Goal: Task Accomplishment & Management: Use online tool/utility

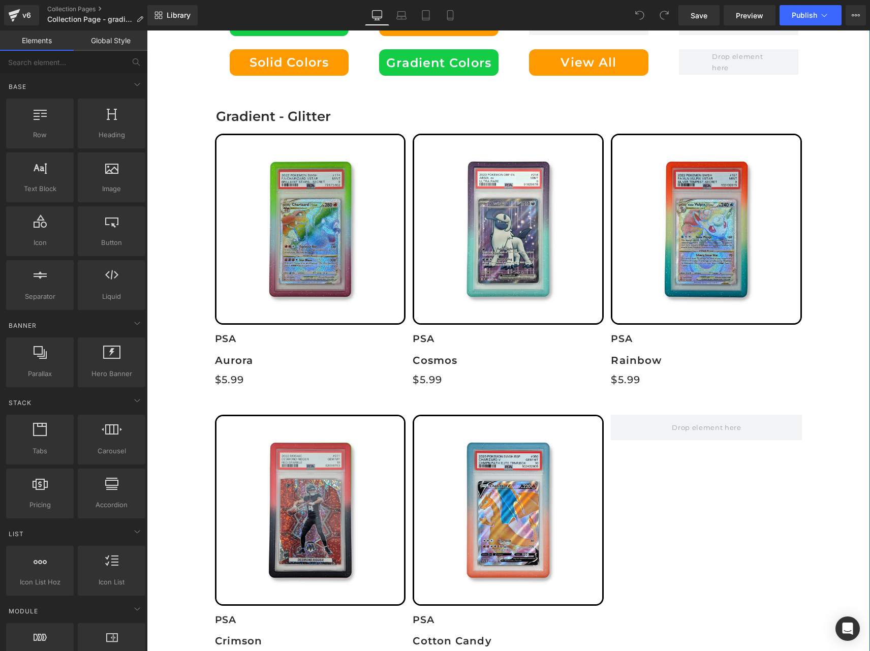
scroll to position [254, 0]
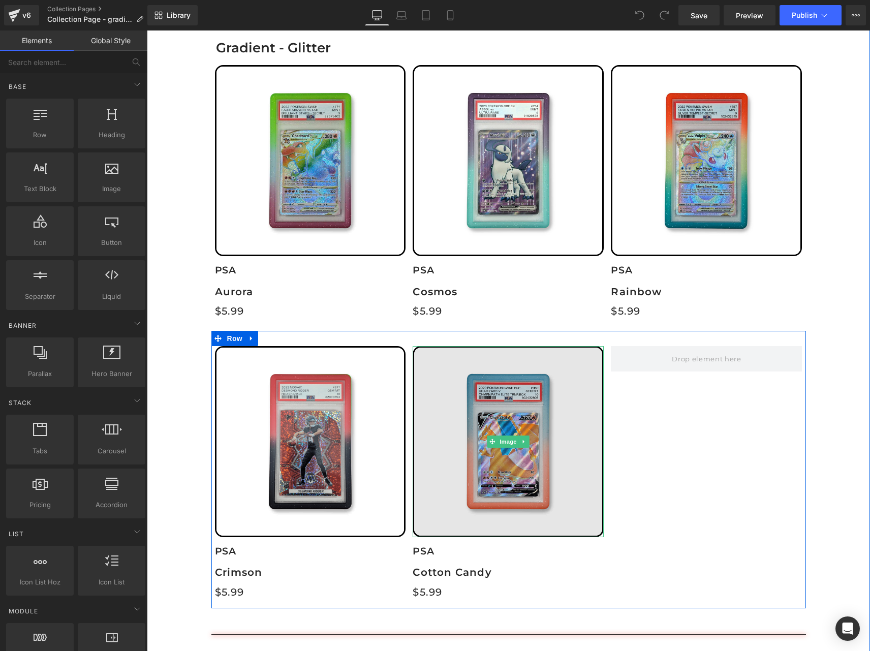
click at [539, 377] on img at bounding box center [508, 441] width 191 height 191
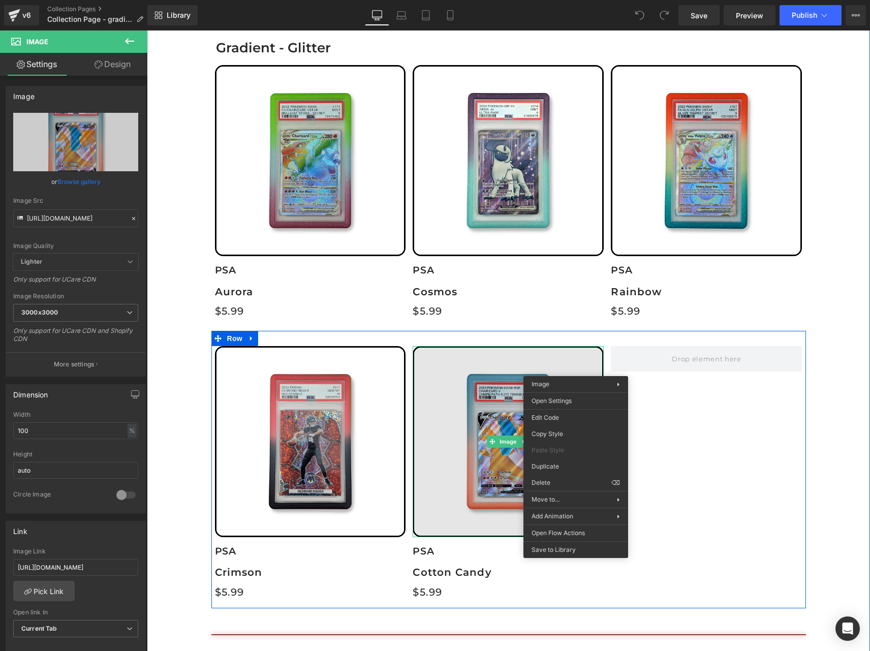
click at [541, 361] on img at bounding box center [508, 441] width 191 height 191
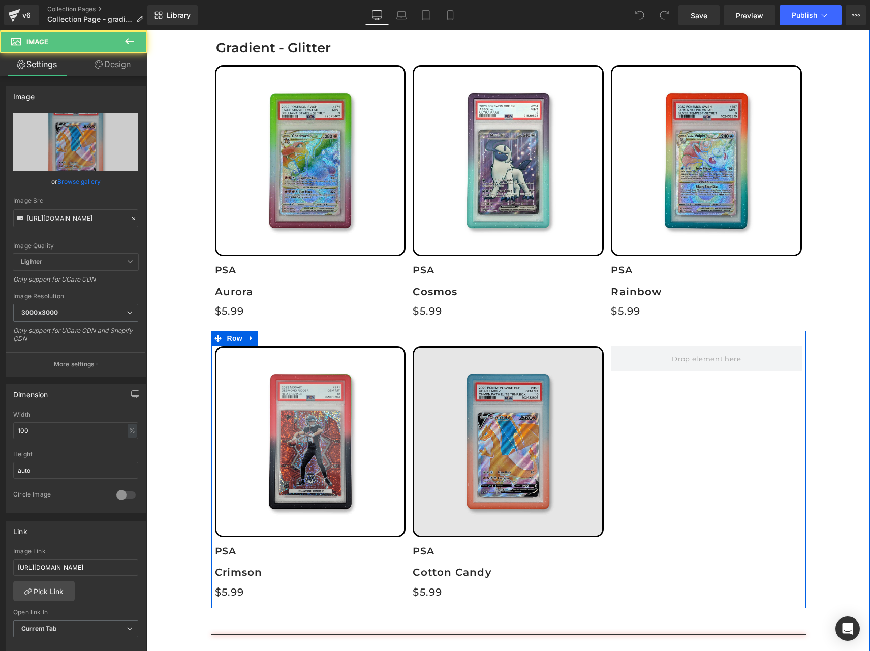
click at [513, 430] on img at bounding box center [508, 441] width 191 height 191
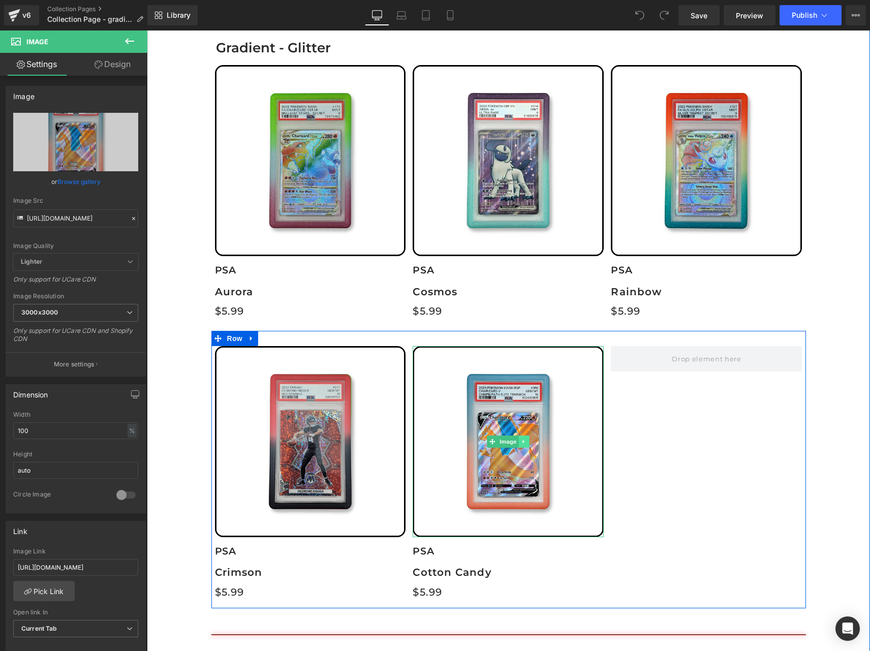
click at [519, 441] on link at bounding box center [524, 442] width 11 height 12
click at [517, 441] on icon at bounding box center [520, 442] width 6 height 6
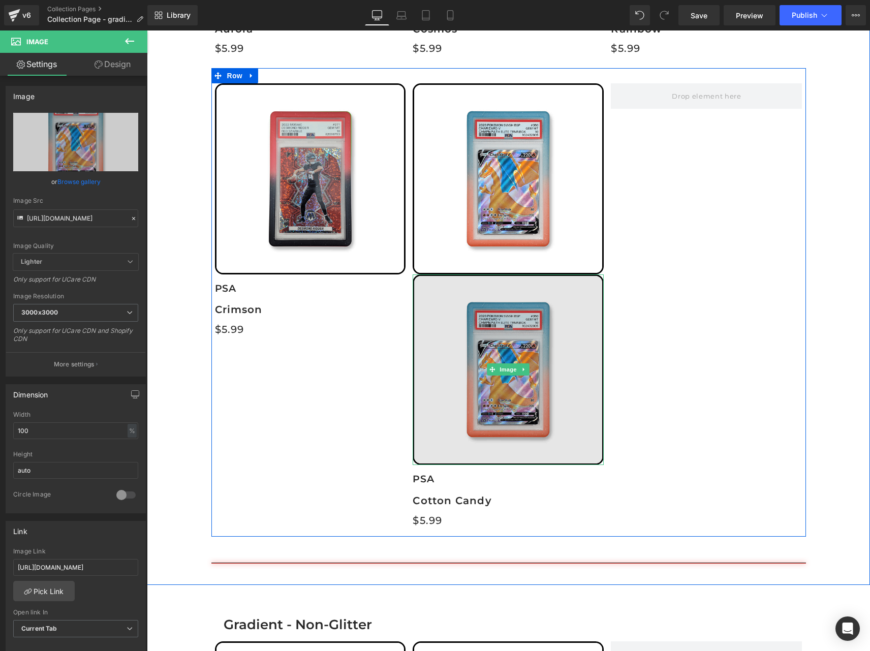
scroll to position [489, 0]
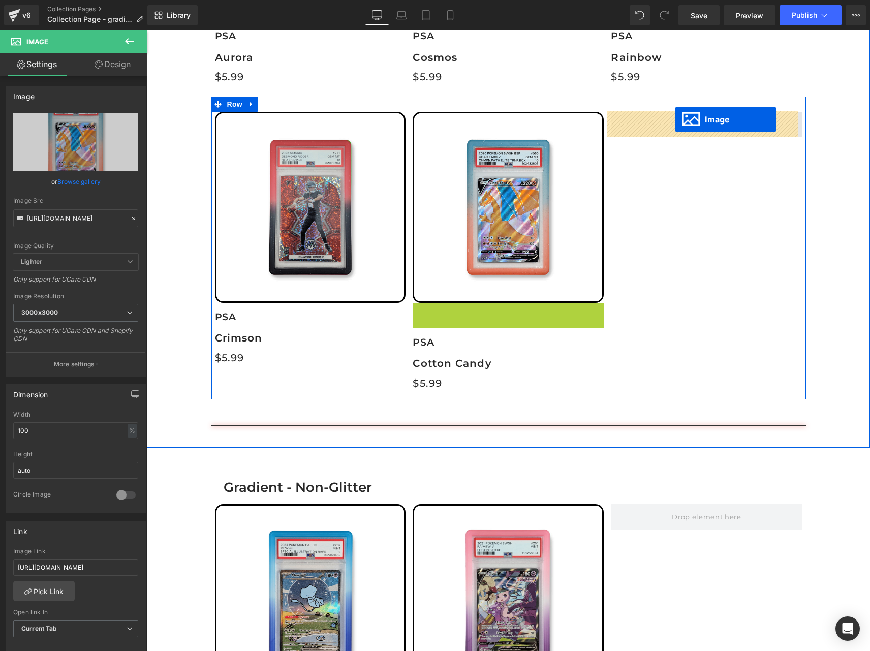
drag, startPoint x: 487, startPoint y: 398, endPoint x: 675, endPoint y: 119, distance: 336.0
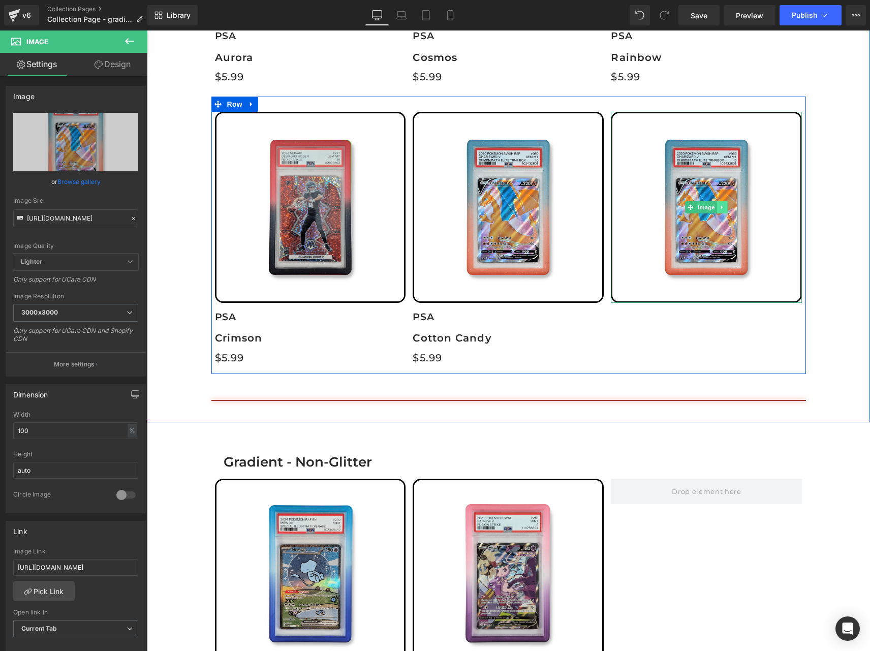
click at [720, 208] on icon at bounding box center [723, 207] width 6 height 6
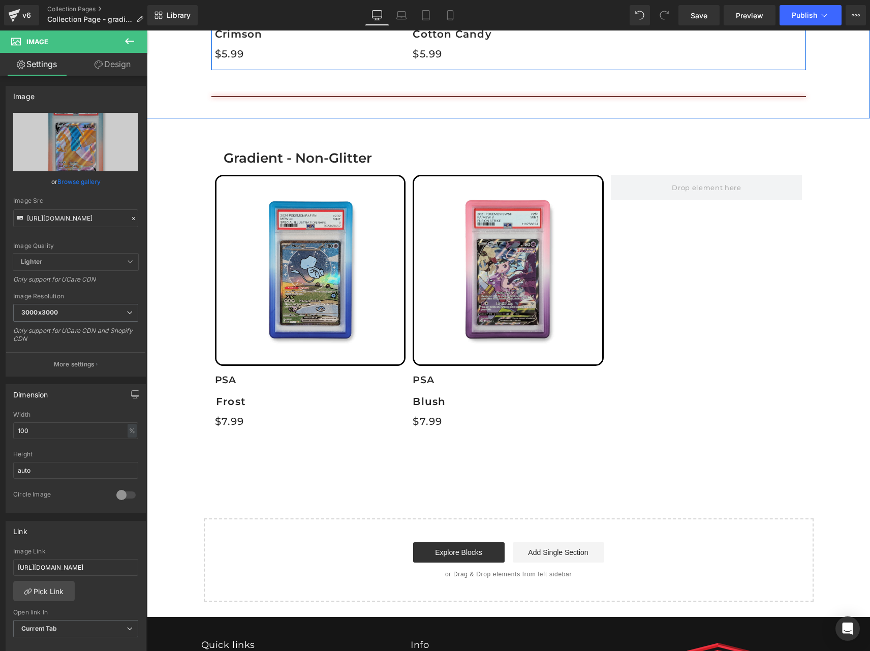
scroll to position [794, 0]
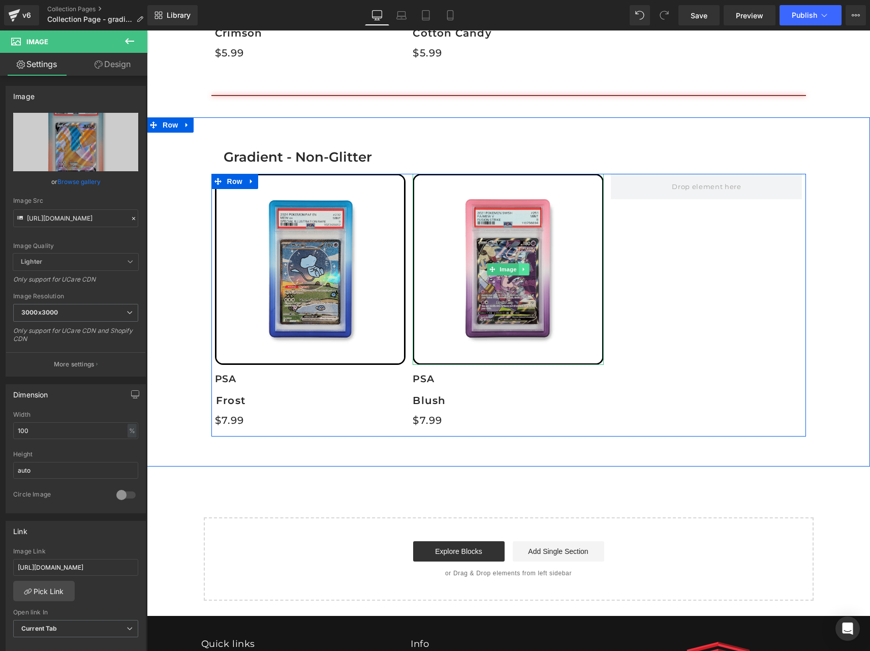
click at [522, 271] on icon at bounding box center [525, 269] width 6 height 6
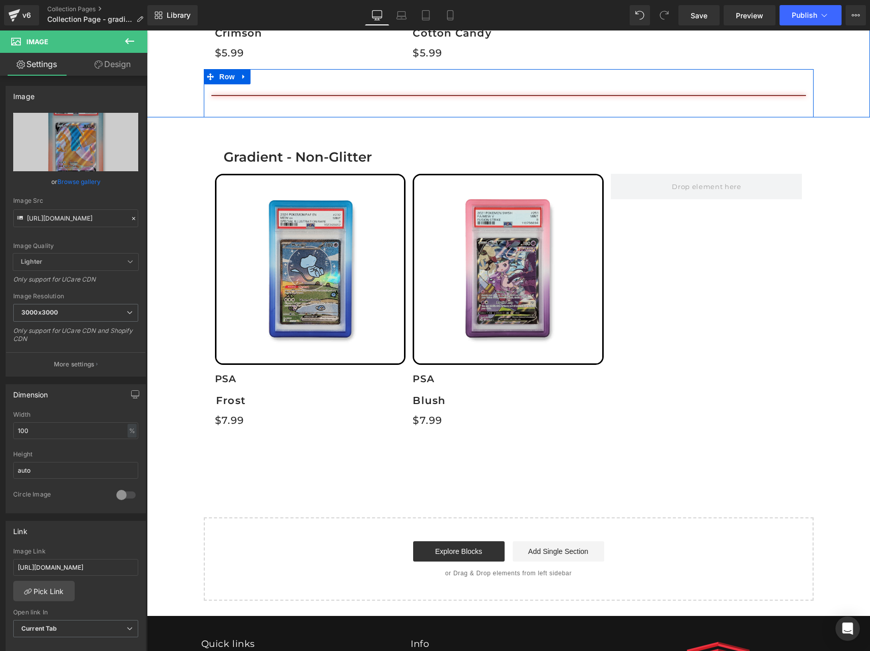
scroll to position [438, 0]
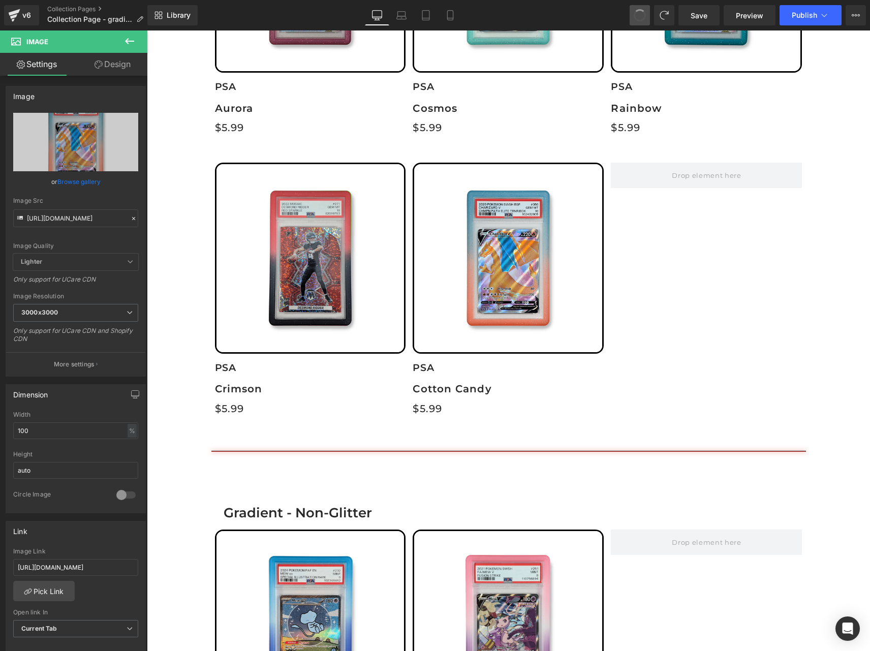
click at [643, 16] on span at bounding box center [639, 15] width 17 height 17
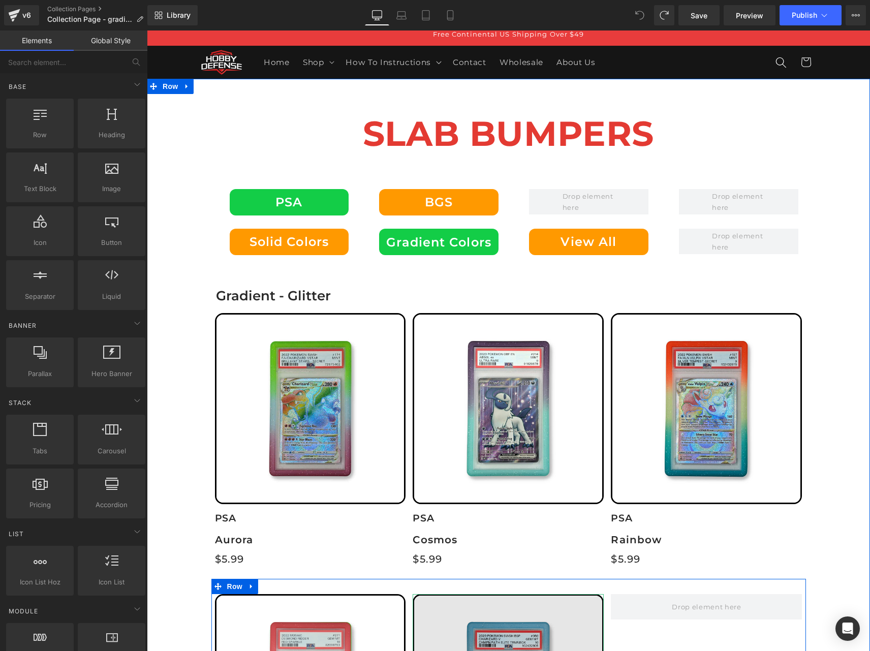
scroll to position [0, 0]
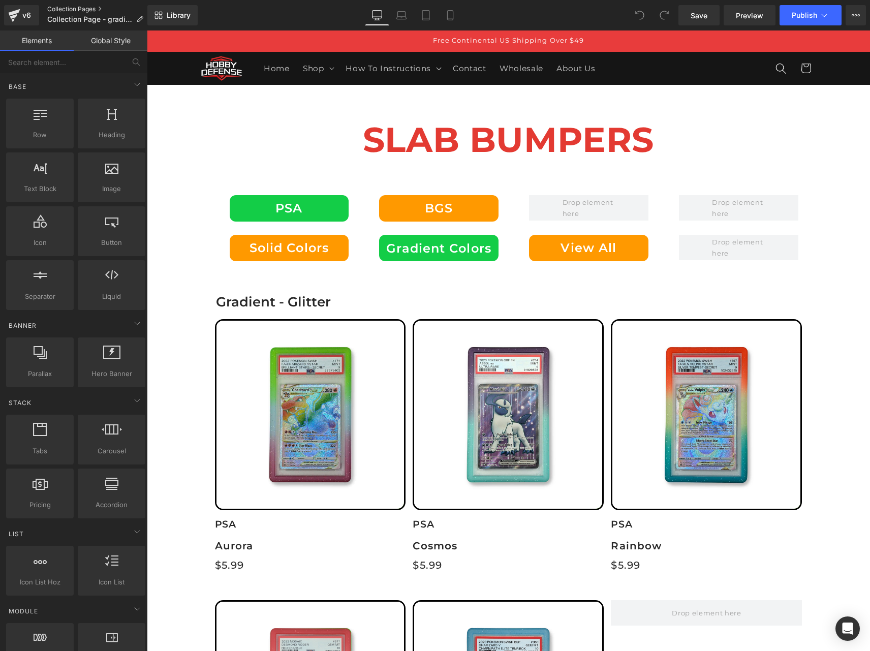
click at [71, 8] on link "Collection Pages" at bounding box center [99, 9] width 104 height 8
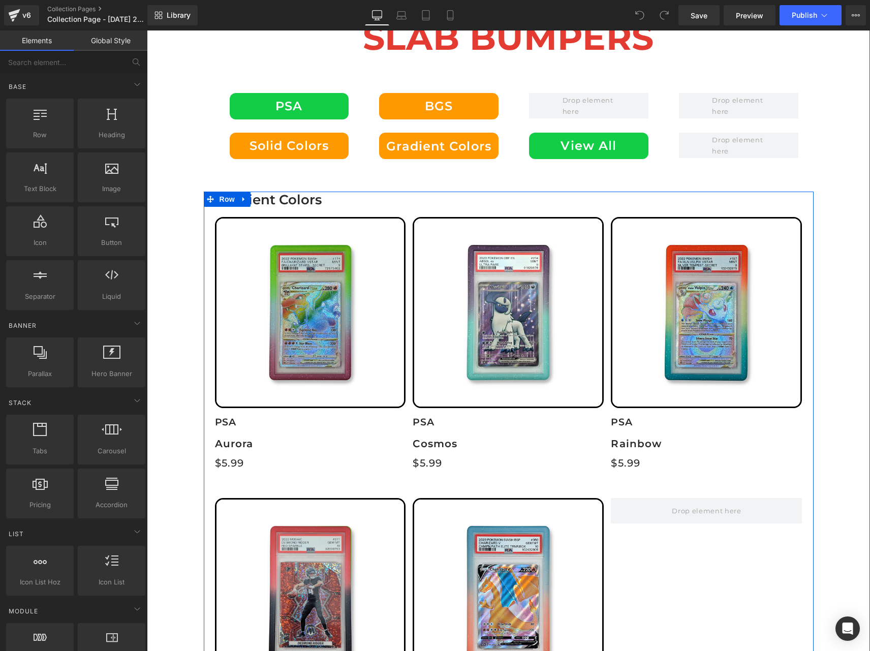
scroll to position [102, 0]
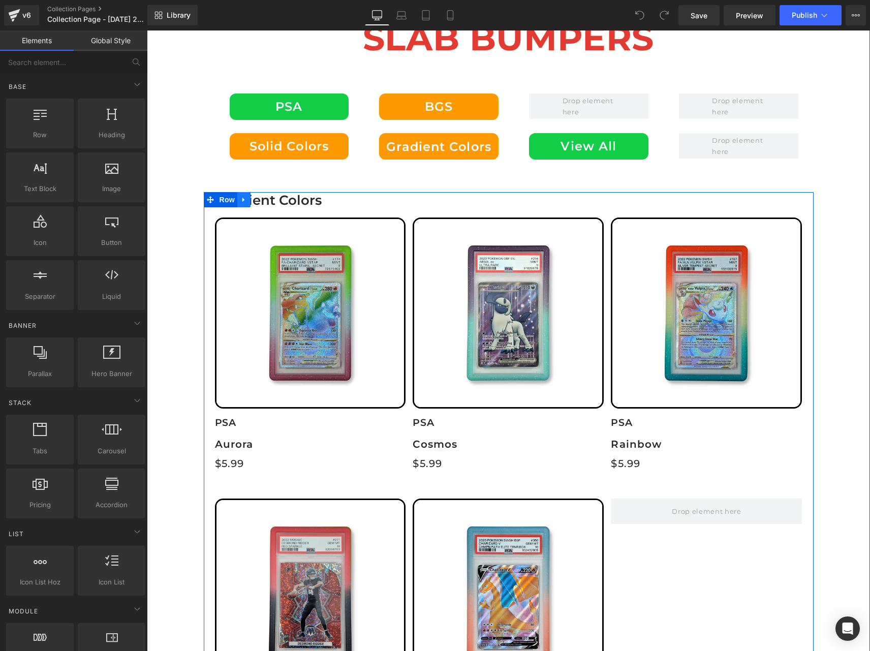
click at [243, 201] on icon at bounding box center [244, 200] width 2 height 5
click at [254, 199] on icon at bounding box center [257, 199] width 7 height 7
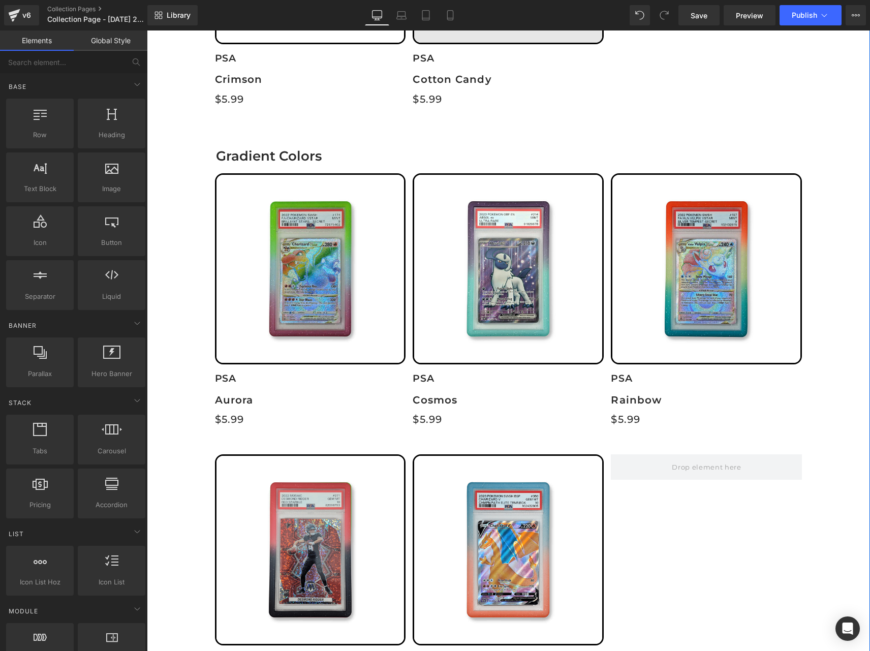
scroll to position [824, 0]
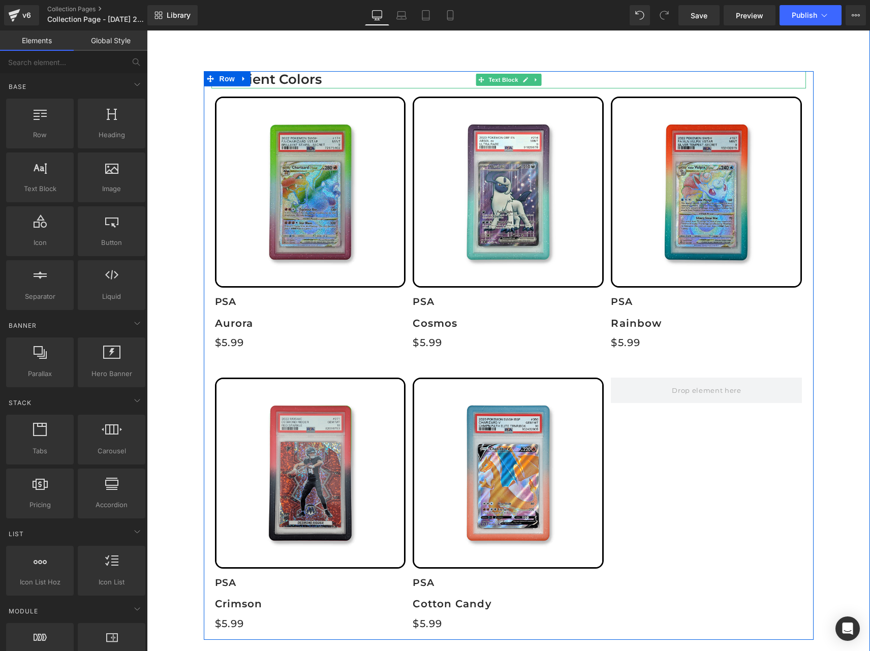
click at [268, 76] on p "Gradient colors" at bounding box center [511, 79] width 590 height 17
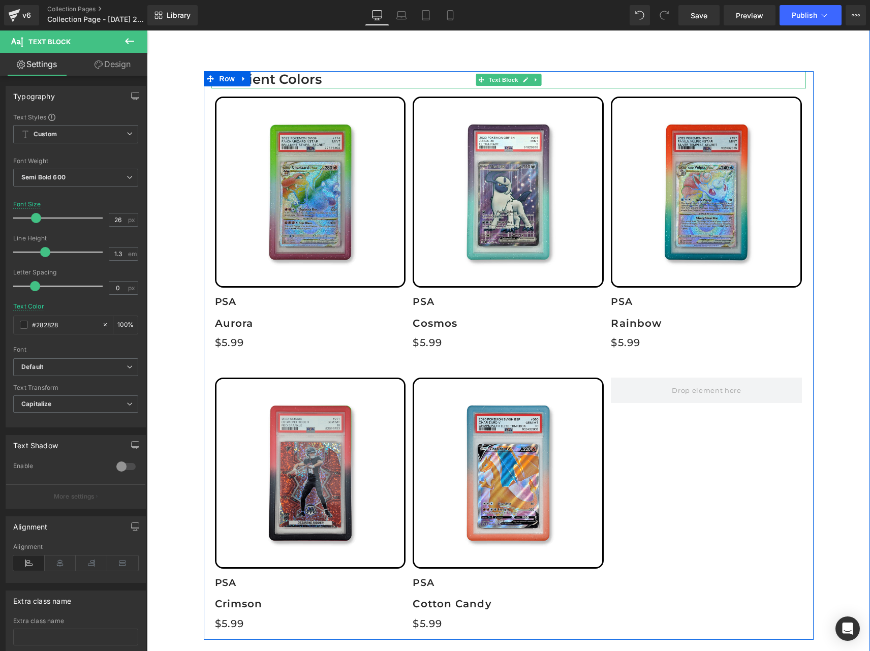
click at [285, 81] on p "Gradient colors" at bounding box center [511, 79] width 590 height 17
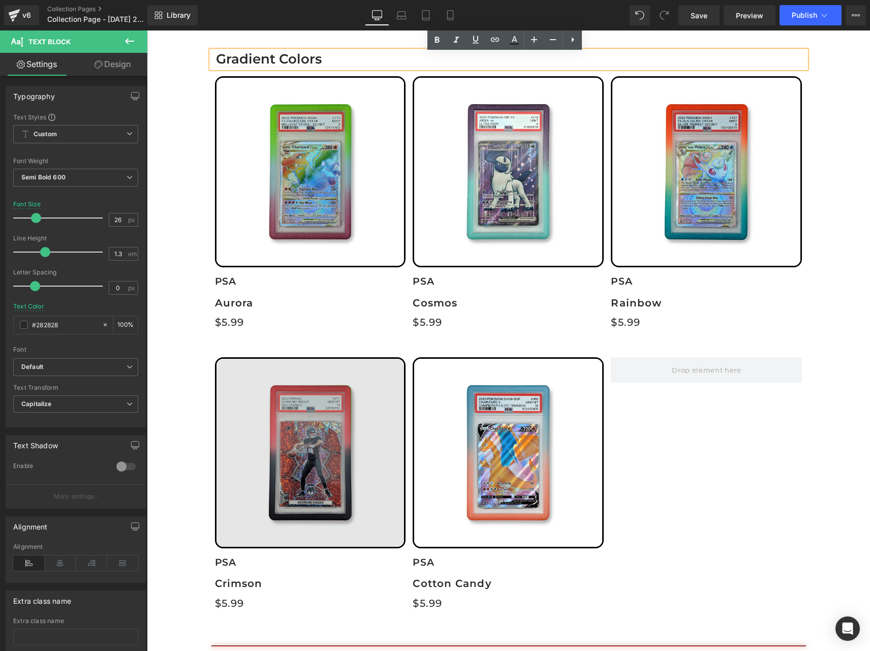
scroll to position [672, 0]
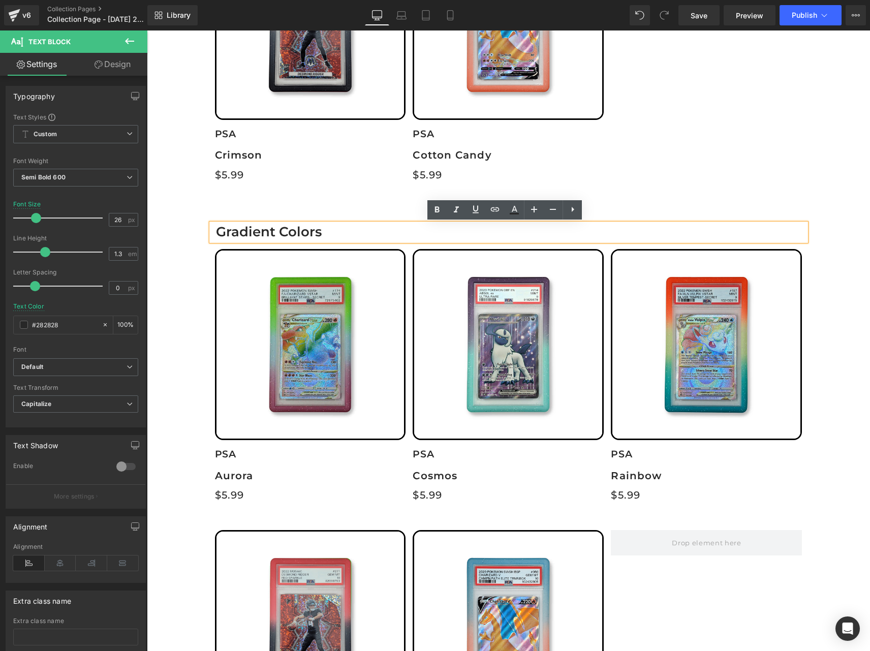
click at [298, 231] on p "Gradient colors" at bounding box center [511, 232] width 590 height 17
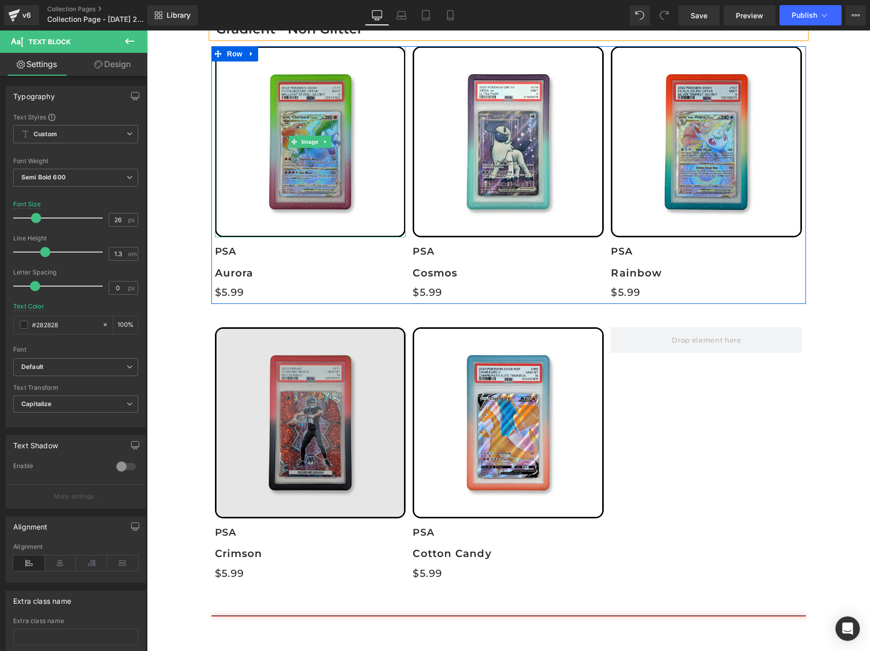
scroll to position [875, 0]
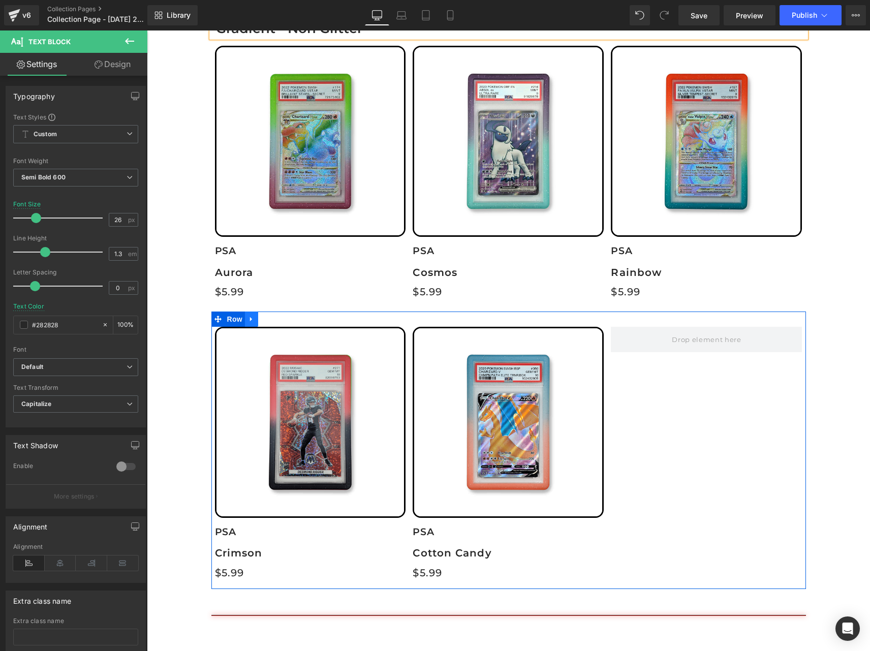
click at [249, 318] on icon at bounding box center [251, 319] width 7 height 8
click at [275, 319] on icon at bounding box center [278, 319] width 7 height 7
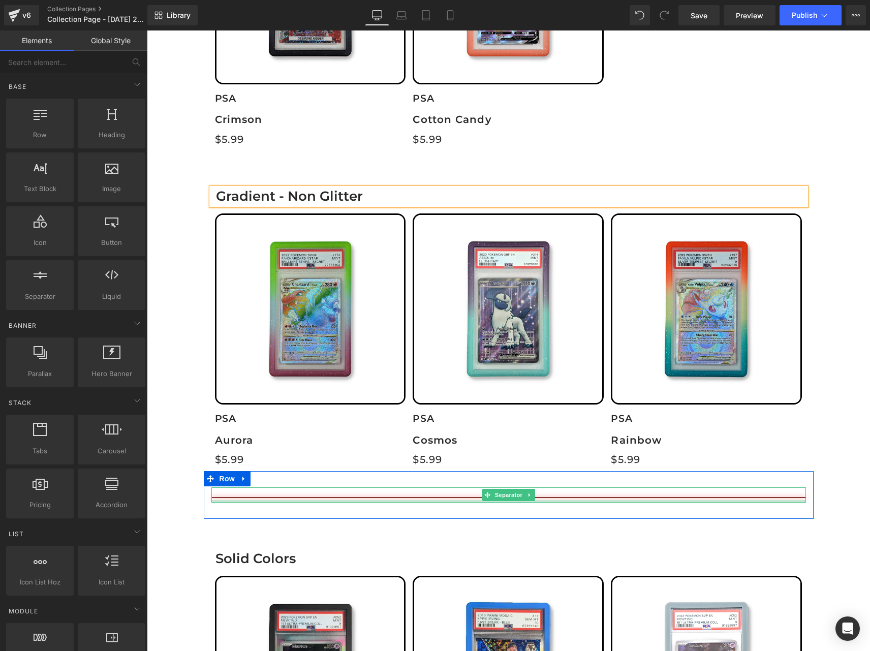
scroll to position [672, 0]
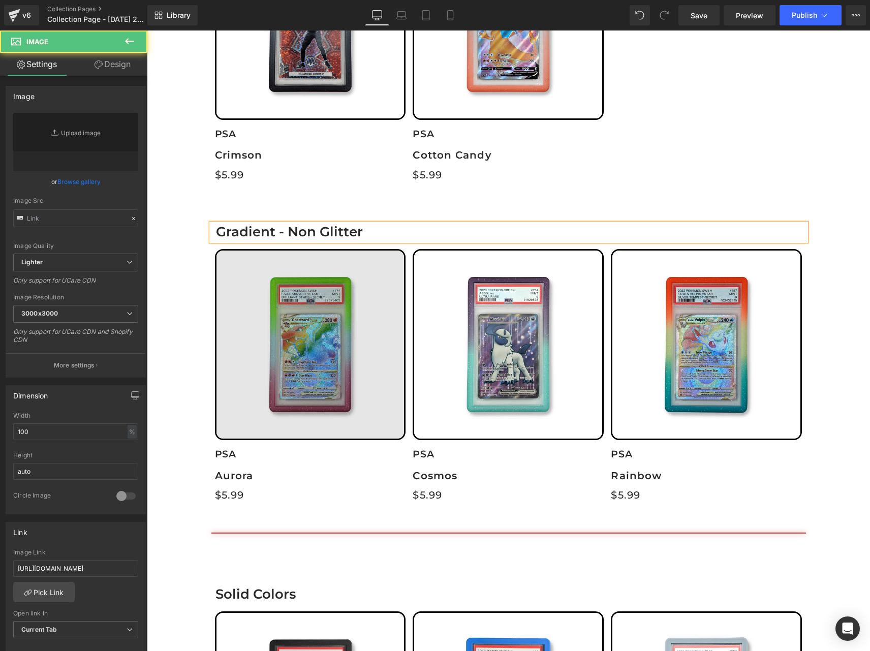
click at [315, 351] on img at bounding box center [310, 344] width 191 height 191
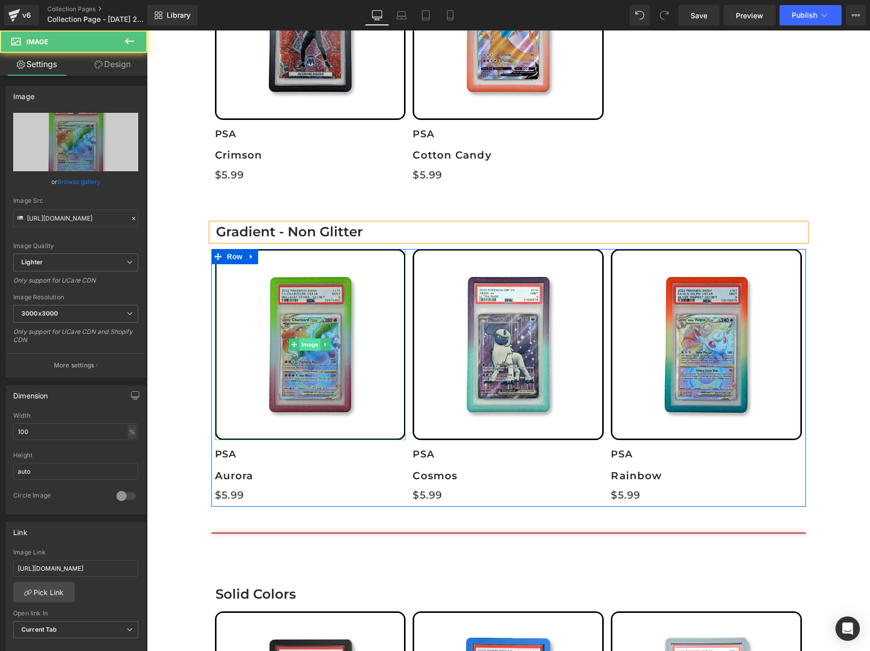
click at [311, 343] on span "Image" at bounding box center [310, 345] width 21 height 12
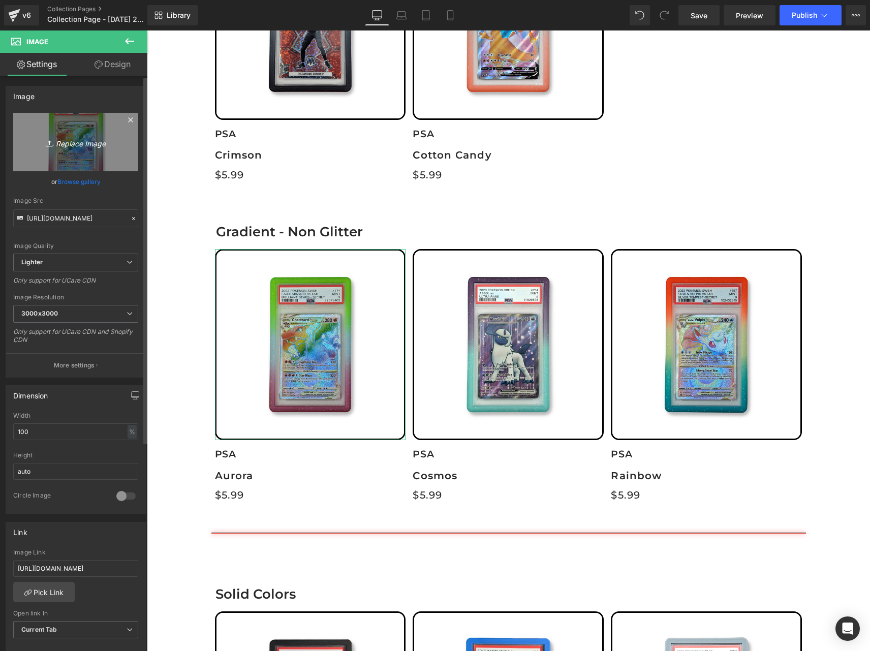
click at [81, 143] on icon "Replace Image" at bounding box center [75, 142] width 81 height 13
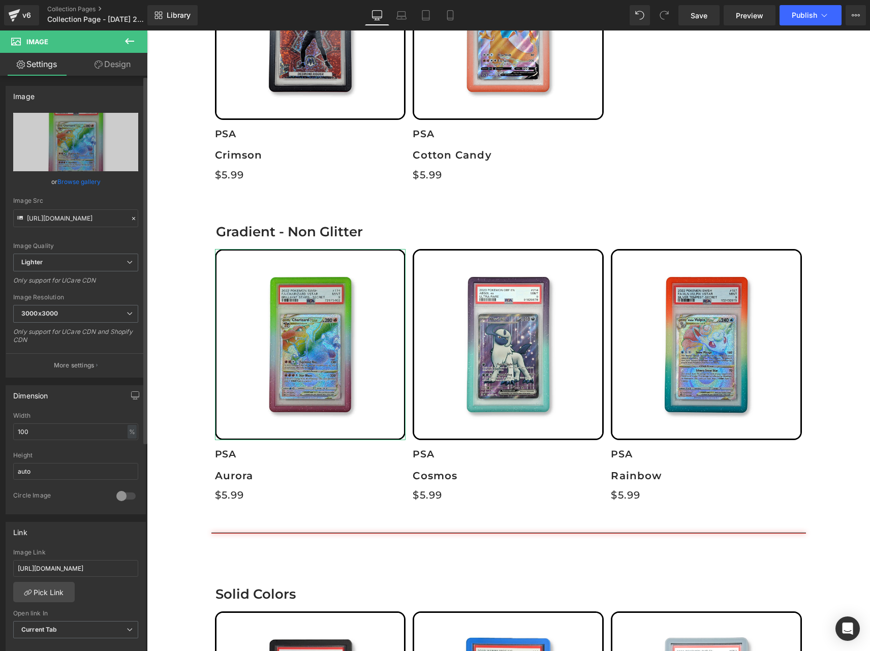
click at [65, 178] on link "Browse gallery" at bounding box center [78, 182] width 43 height 18
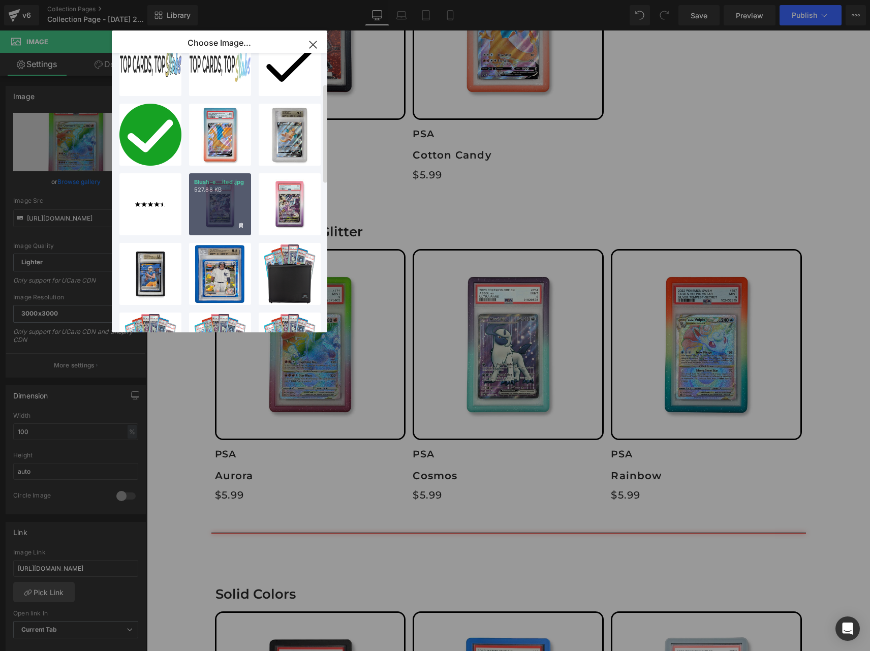
scroll to position [102, 0]
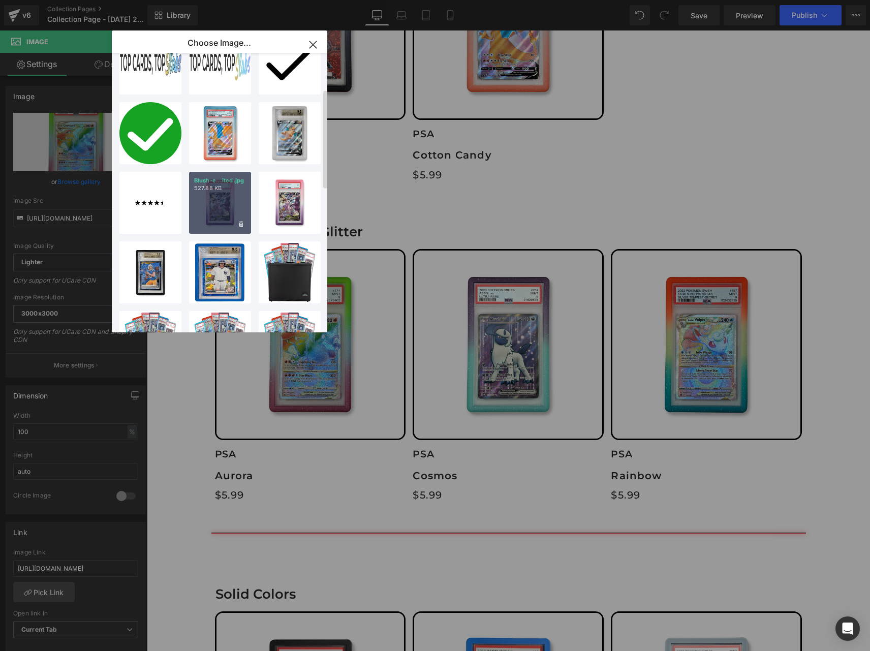
click at [228, 201] on div "Blush-e...ited.jpg 527.88 KB" at bounding box center [220, 203] width 62 height 62
type input "[URL][DOMAIN_NAME]"
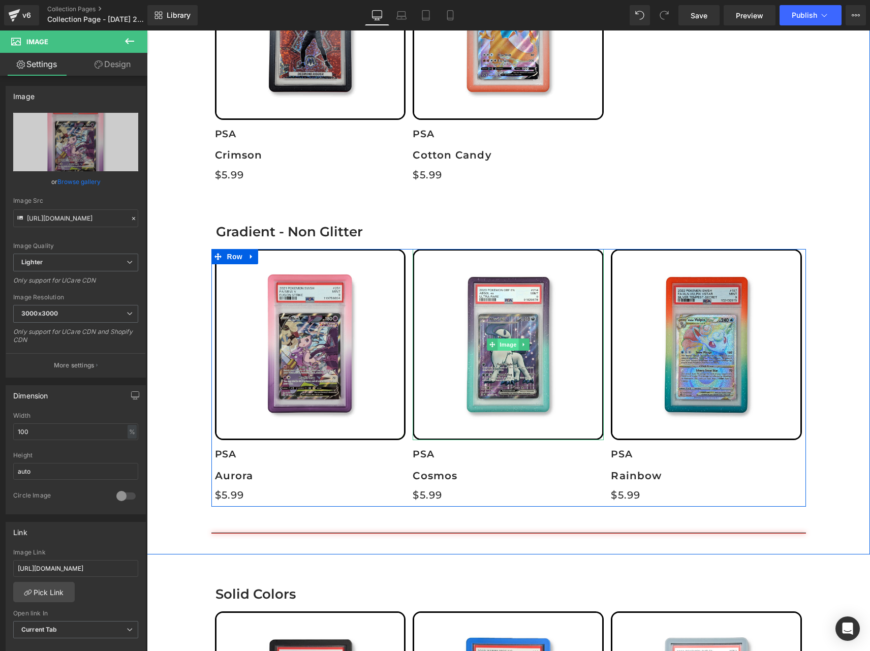
click at [505, 348] on span "Image" at bounding box center [508, 345] width 21 height 12
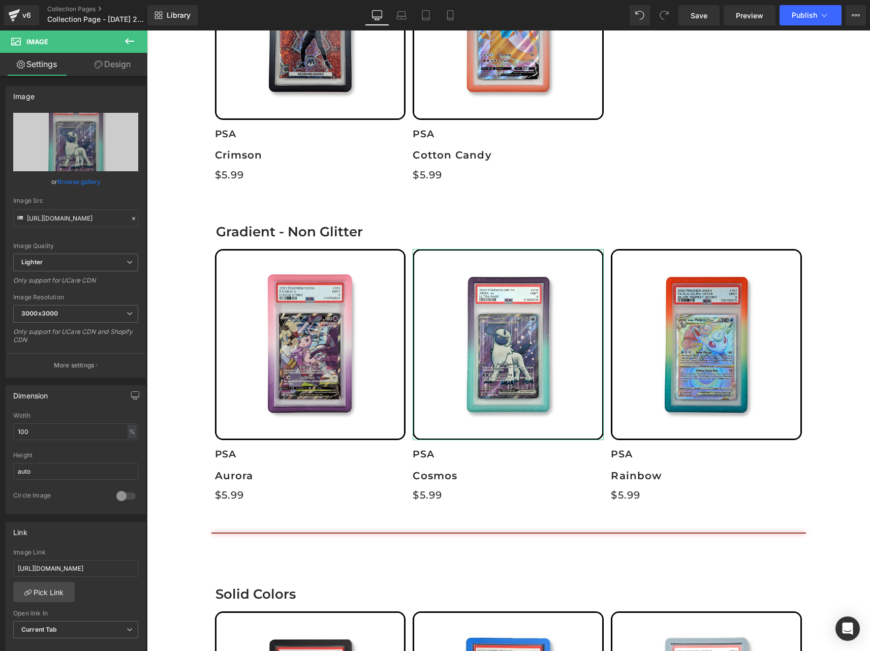
click at [66, 181] on link "Browse gallery" at bounding box center [78, 182] width 43 height 18
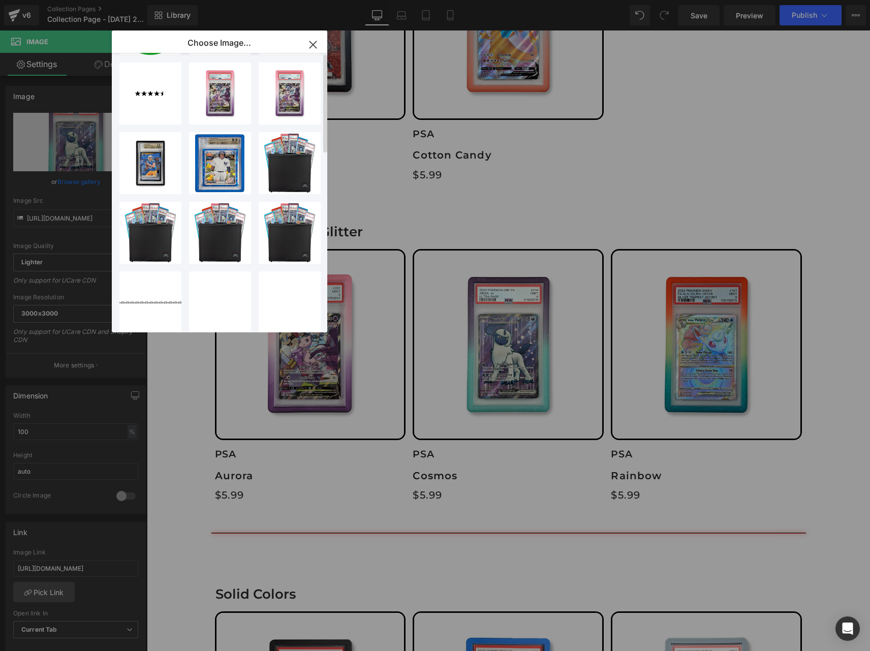
scroll to position [0, 0]
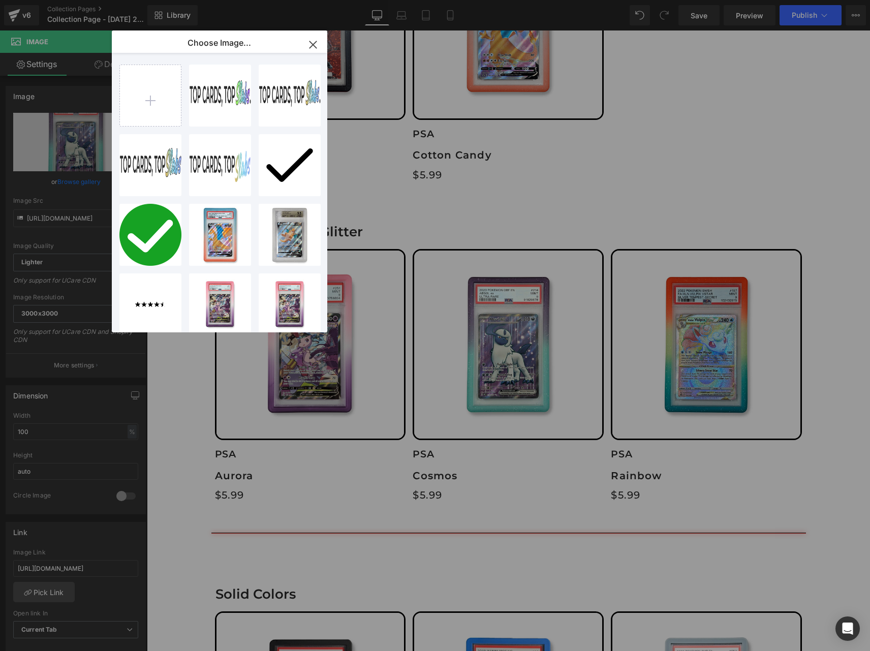
click at [318, 45] on icon "button" at bounding box center [313, 45] width 16 height 16
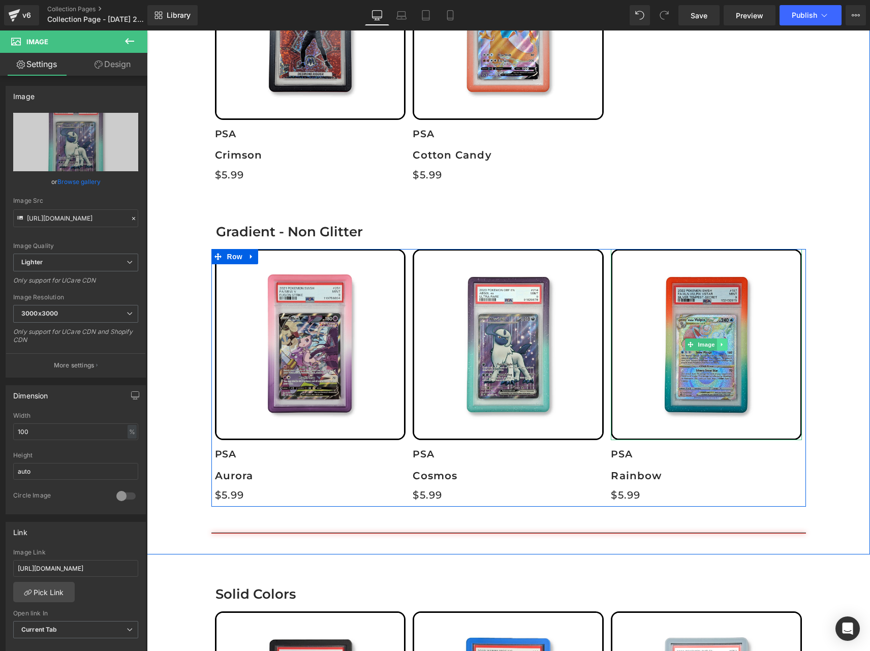
click at [717, 344] on link at bounding box center [722, 345] width 11 height 12
click at [725, 343] on icon at bounding box center [728, 345] width 6 height 6
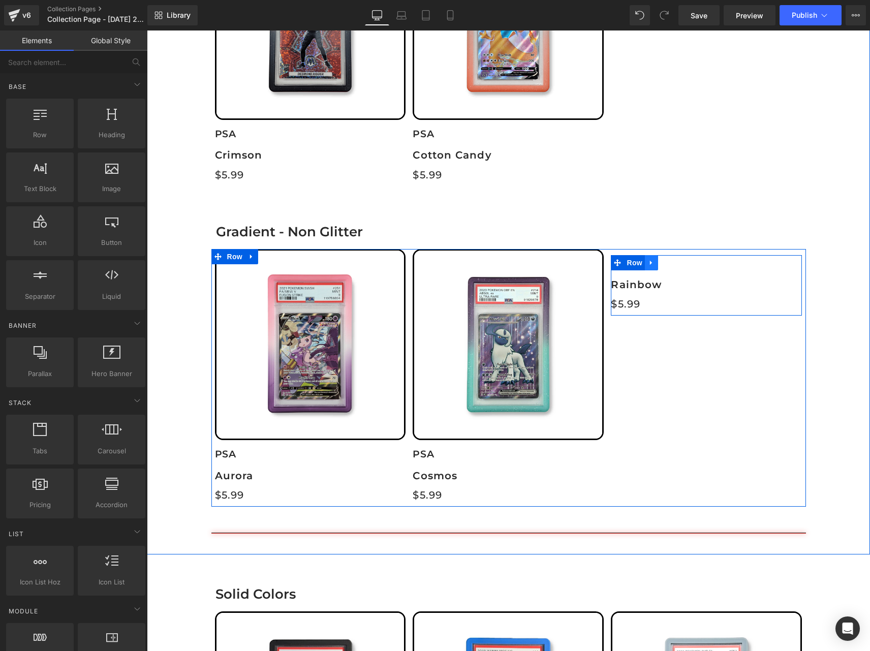
click at [650, 263] on icon at bounding box center [651, 263] width 2 height 5
click at [675, 263] on icon at bounding box center [678, 262] width 7 height 7
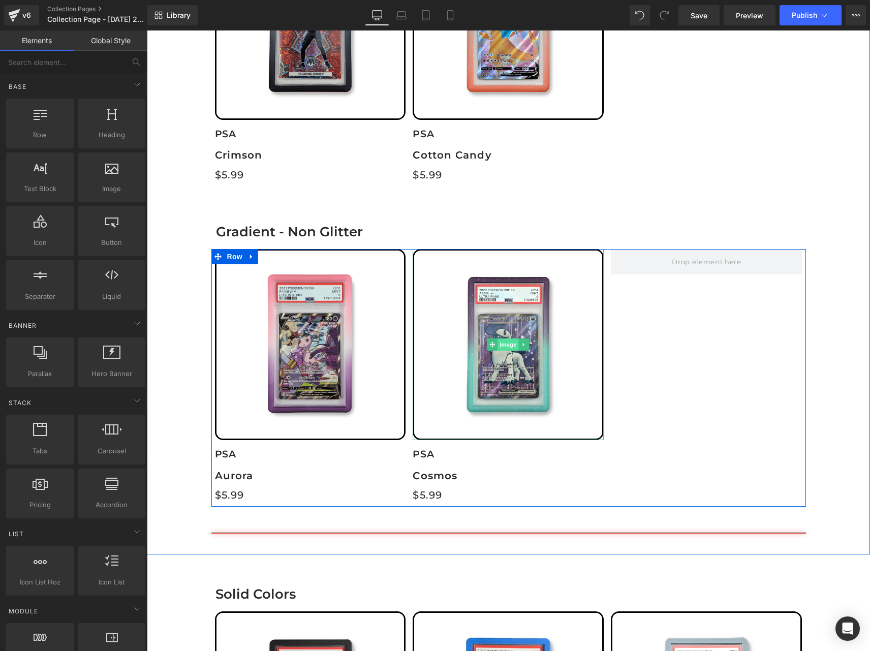
click at [509, 341] on span "Image" at bounding box center [508, 345] width 21 height 12
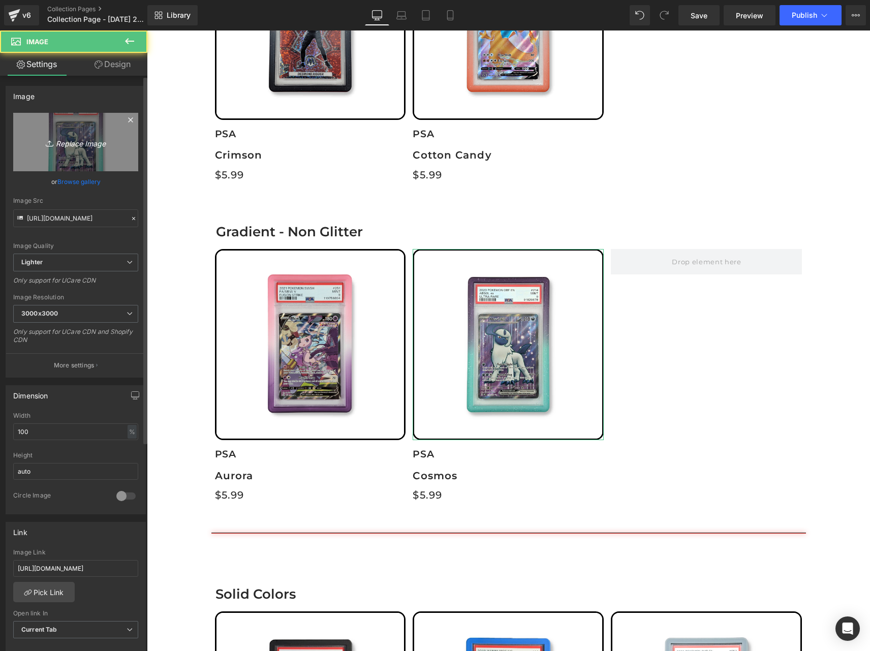
click at [95, 140] on icon "Replace Image" at bounding box center [75, 142] width 81 height 13
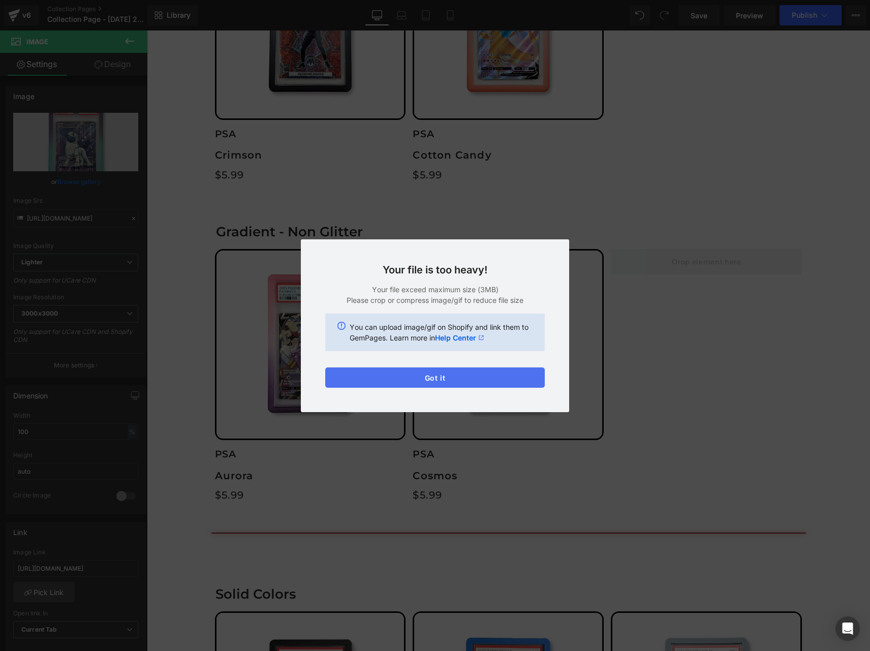
click at [425, 380] on button "Got it" at bounding box center [435, 378] width 220 height 20
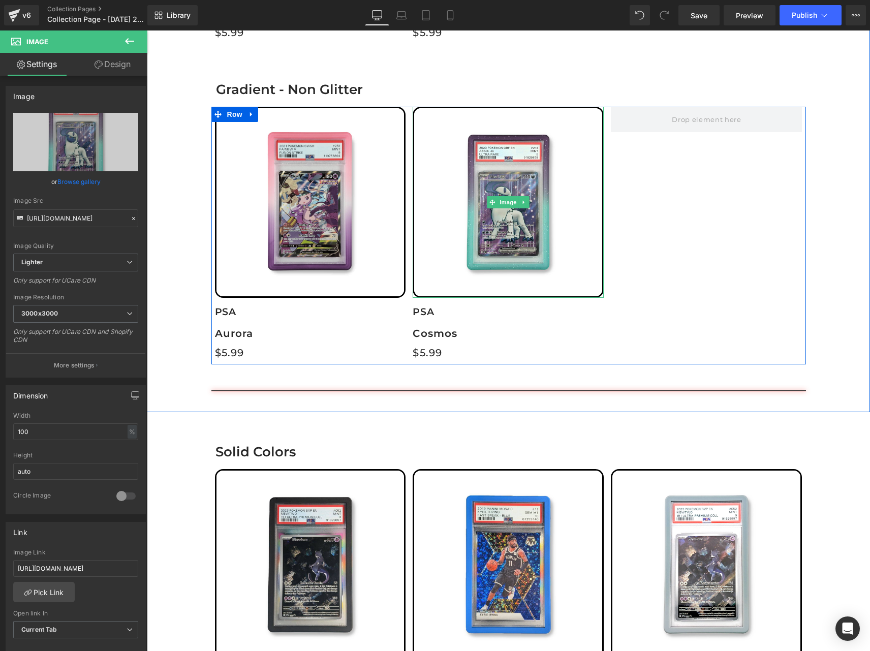
scroll to position [824, 0]
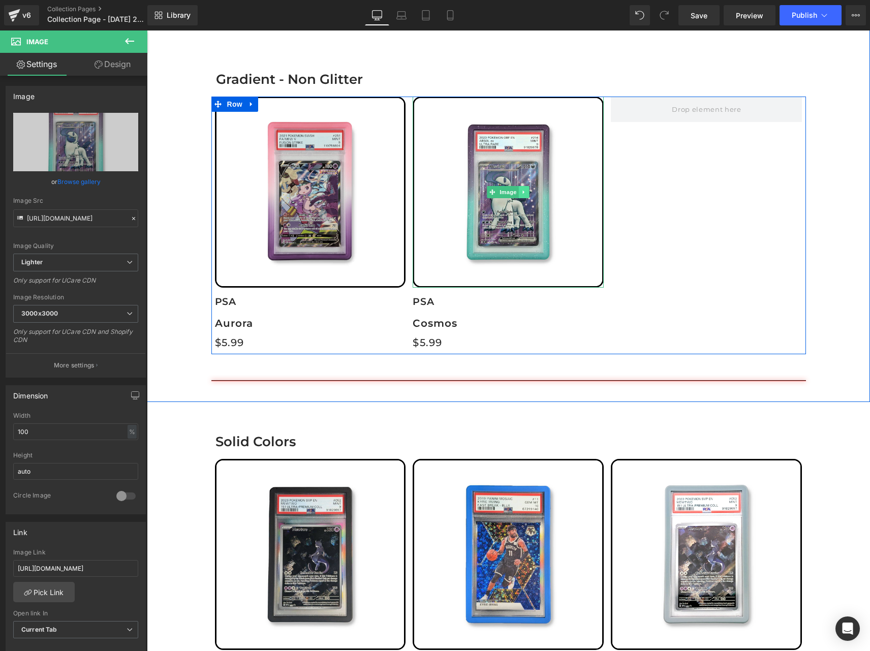
click at [522, 193] on icon at bounding box center [525, 192] width 6 height 6
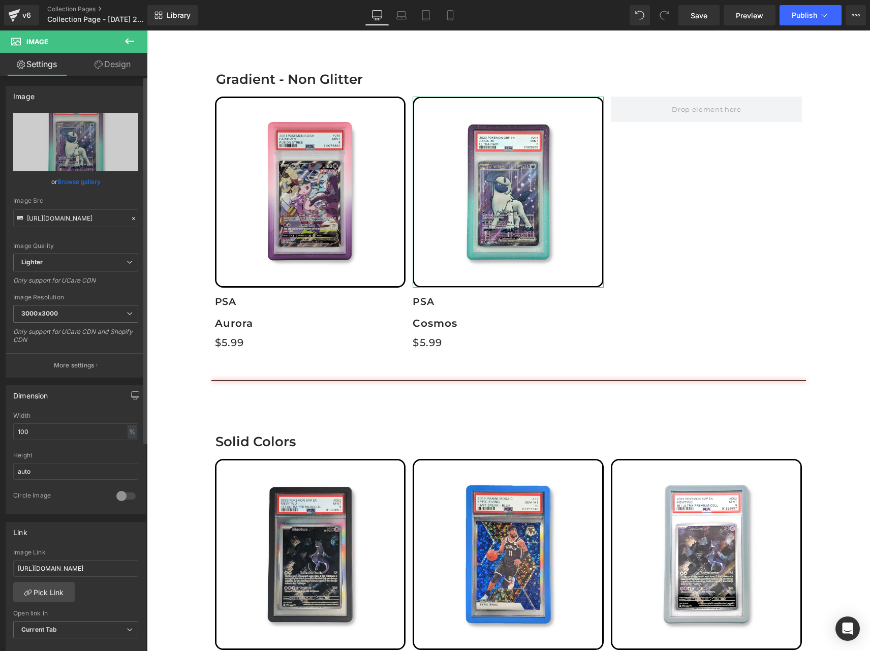
click at [77, 180] on link "Browse gallery" at bounding box center [78, 182] width 43 height 18
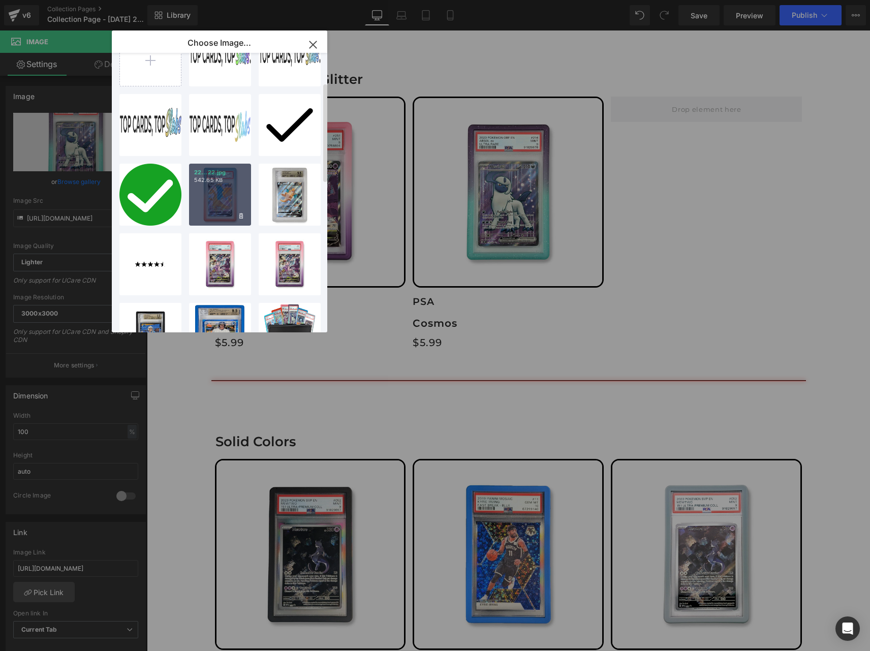
scroll to position [153, 0]
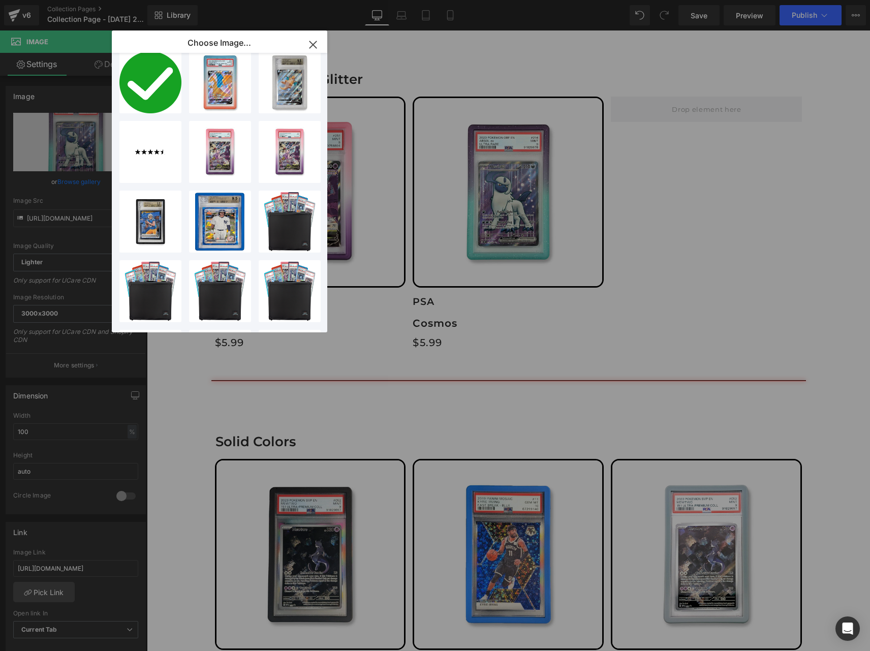
click at [314, 45] on icon "button" at bounding box center [313, 44] width 7 height 7
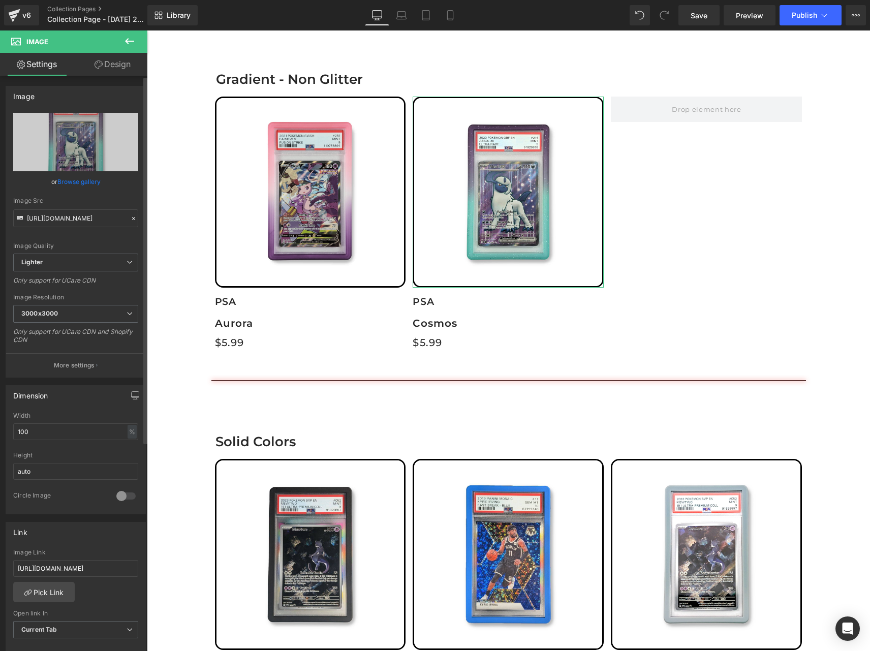
click at [83, 179] on link "Browse gallery" at bounding box center [78, 182] width 43 height 18
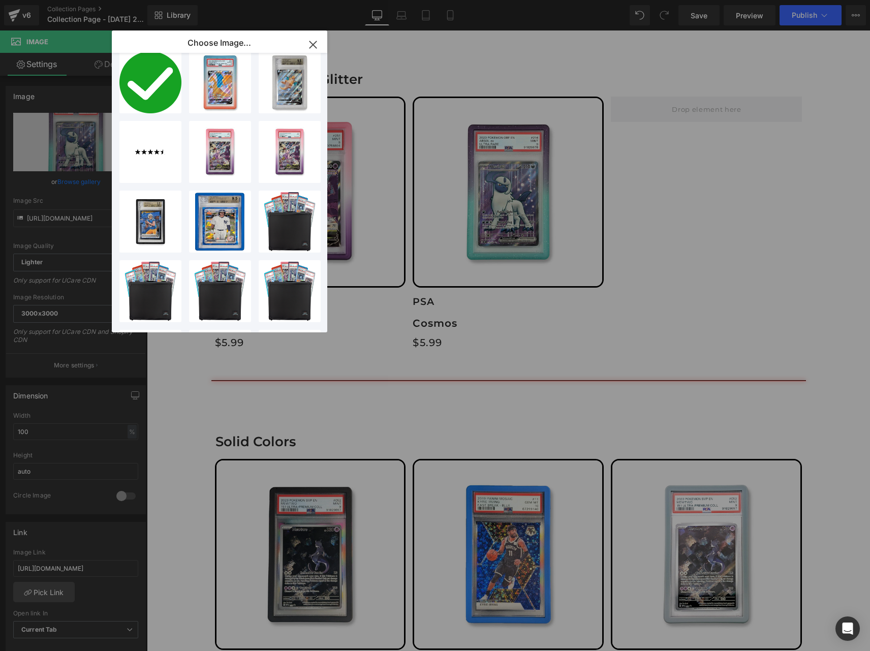
click at [312, 50] on icon "button" at bounding box center [313, 45] width 16 height 16
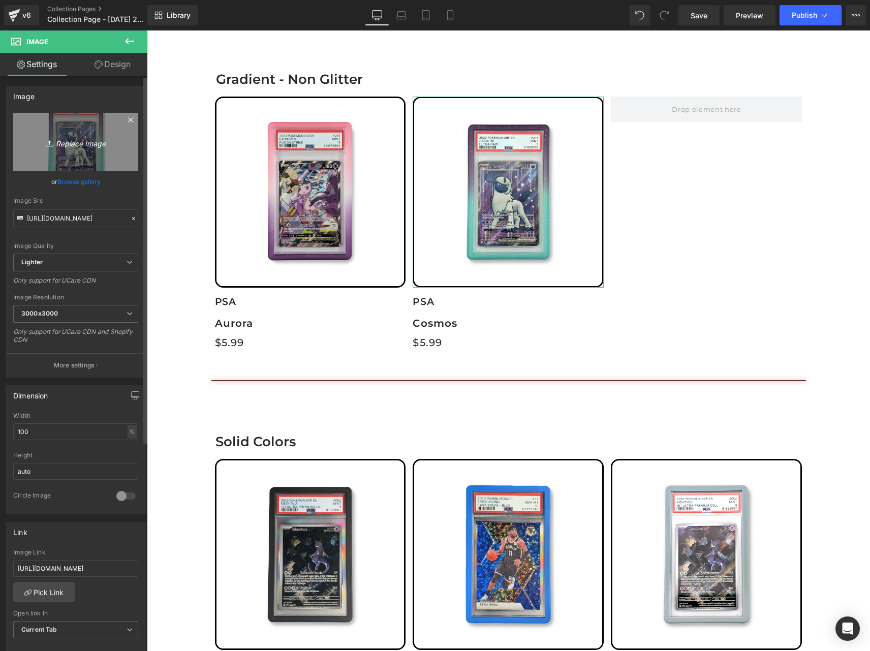
click at [99, 131] on link "Replace Image" at bounding box center [75, 142] width 125 height 58
type input "C:\fakepath\frost-edited.jpg"
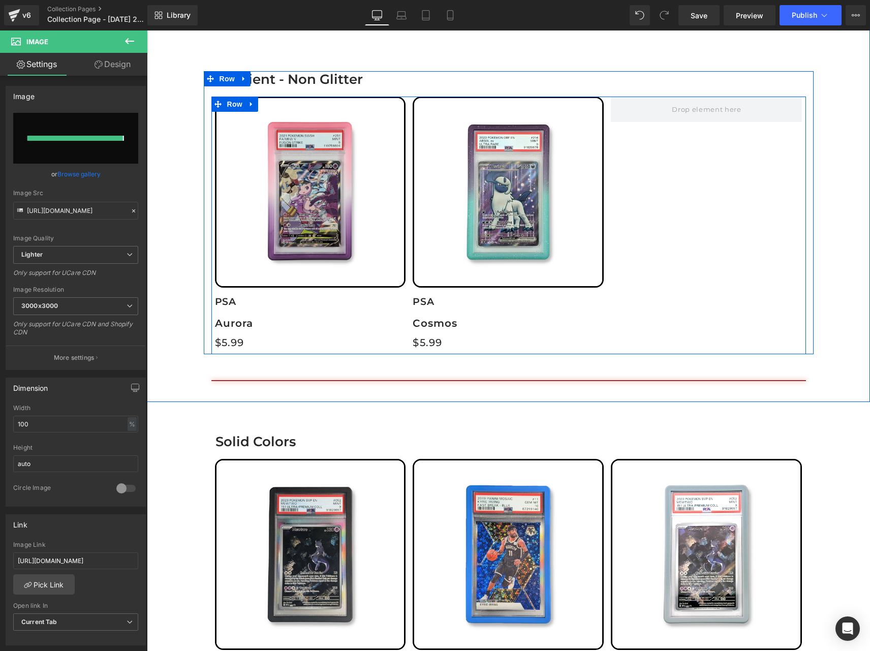
type input "[URL][DOMAIN_NAME]"
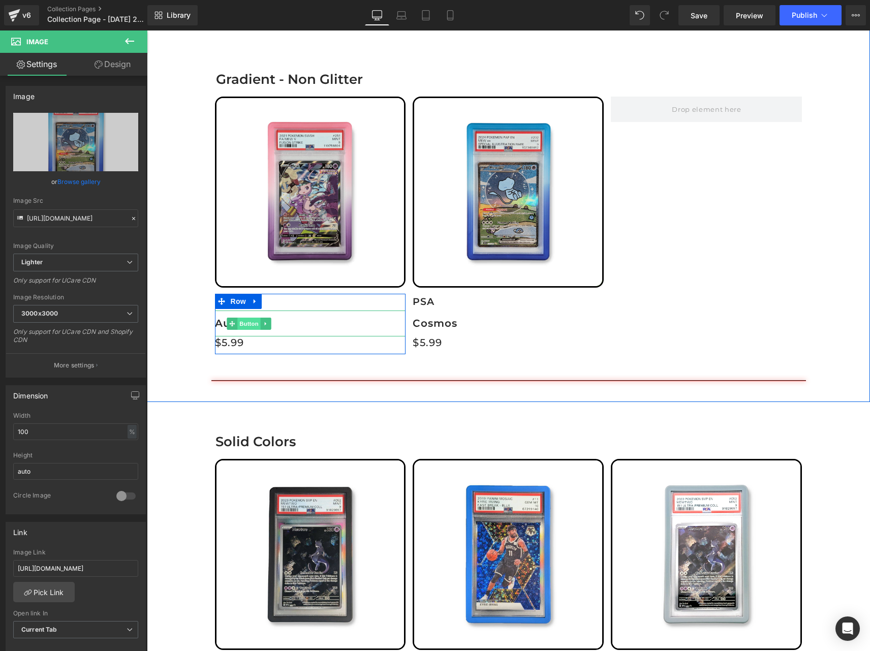
click at [240, 324] on span "Button" at bounding box center [248, 324] width 23 height 12
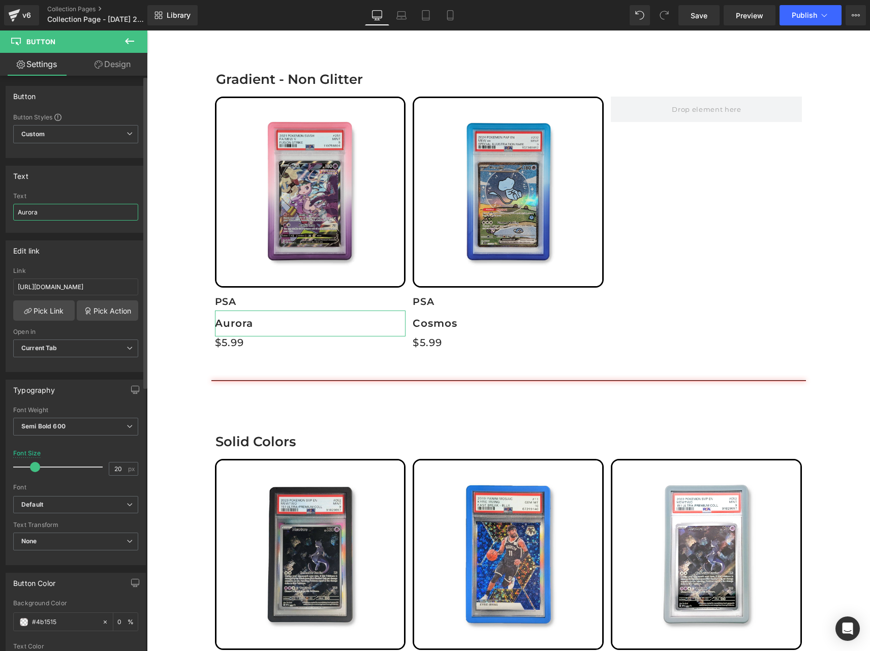
click at [44, 211] on input "Aurora" at bounding box center [75, 212] width 125 height 17
type input "Blush"
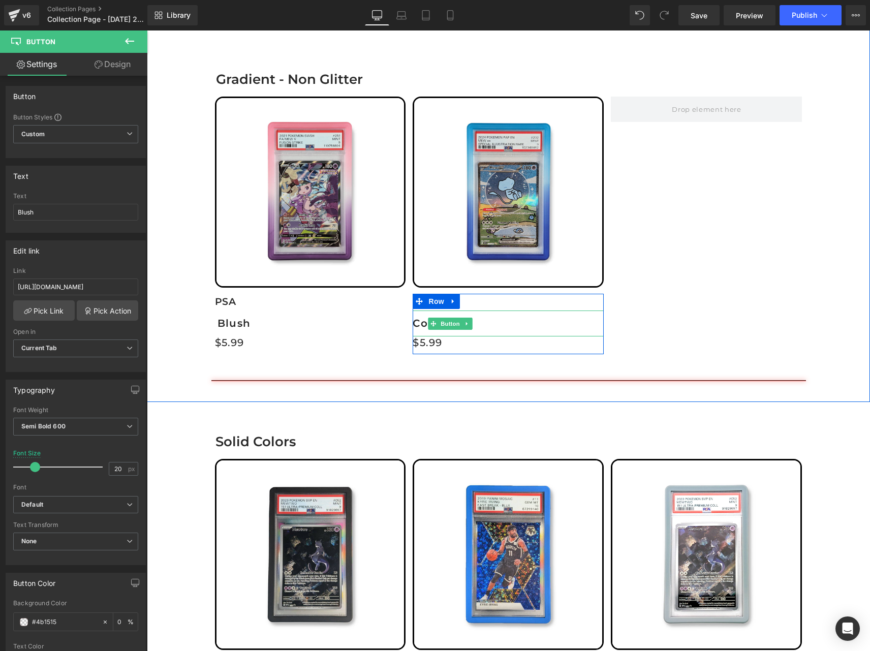
click at [423, 318] on link "Cosmos" at bounding box center [450, 324] width 74 height 26
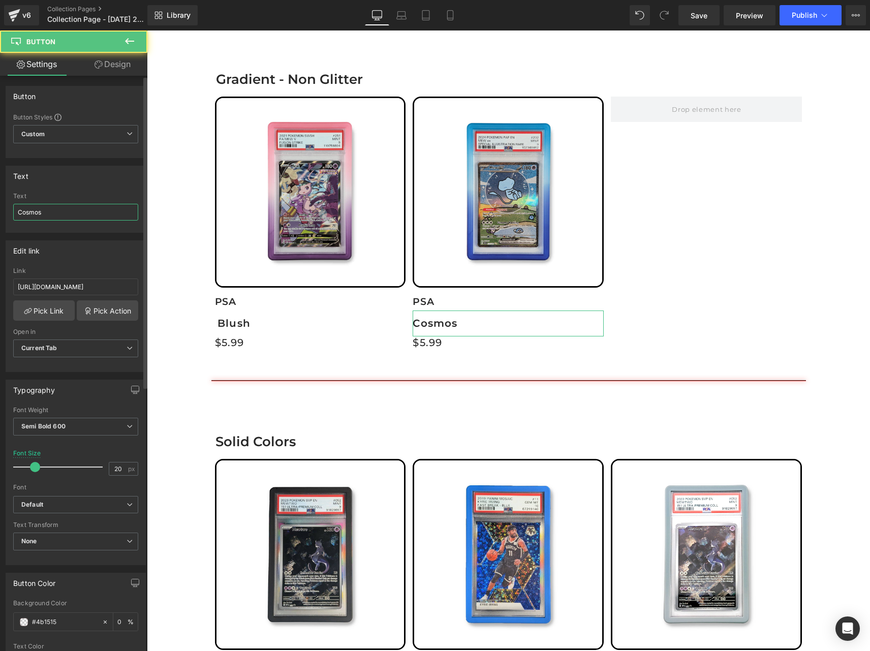
click at [33, 208] on input "Cosmos" at bounding box center [75, 212] width 125 height 17
type input "Frost"
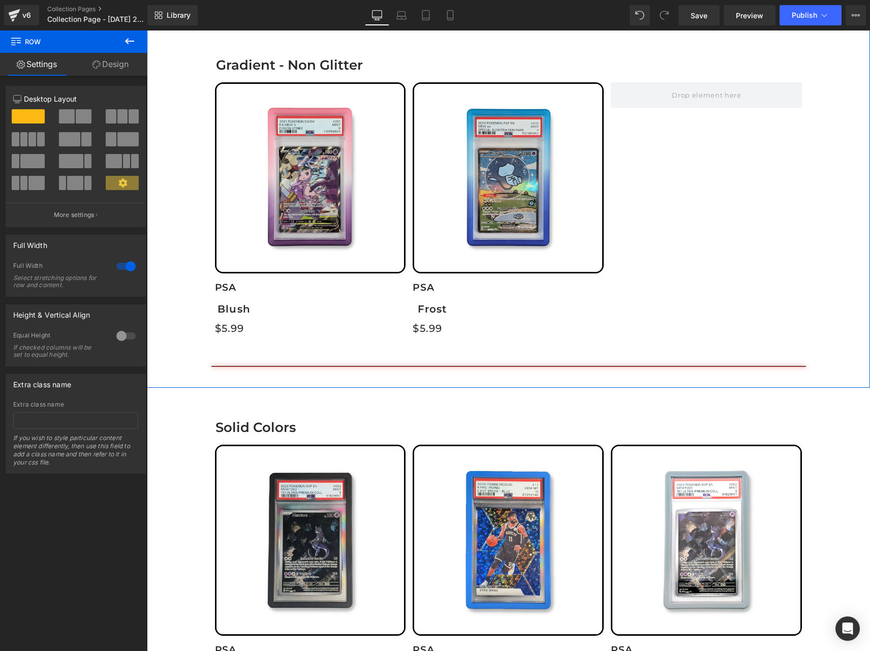
scroll to position [926, 0]
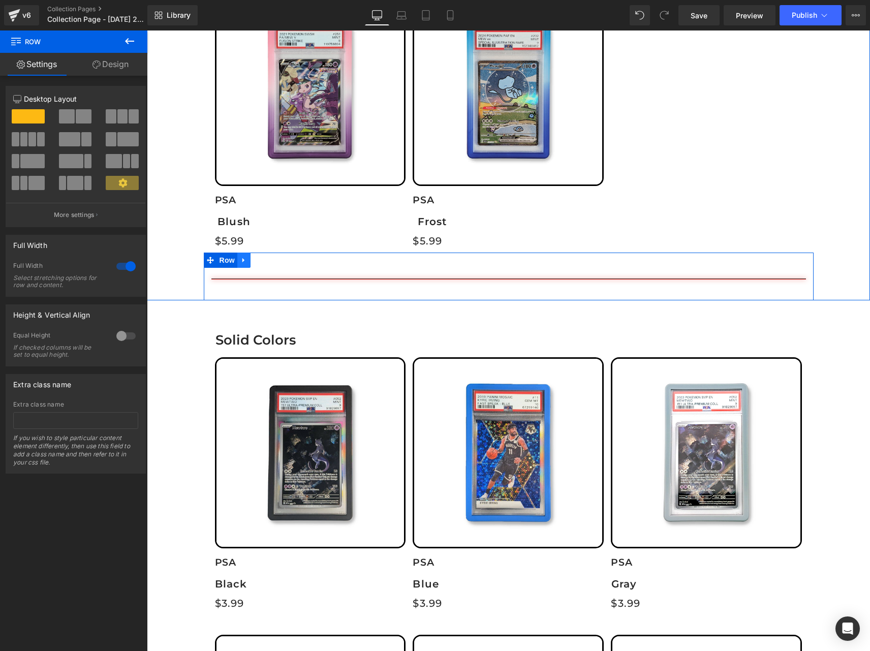
click at [240, 260] on icon at bounding box center [243, 260] width 7 height 8
click at [256, 261] on link at bounding box center [257, 260] width 13 height 15
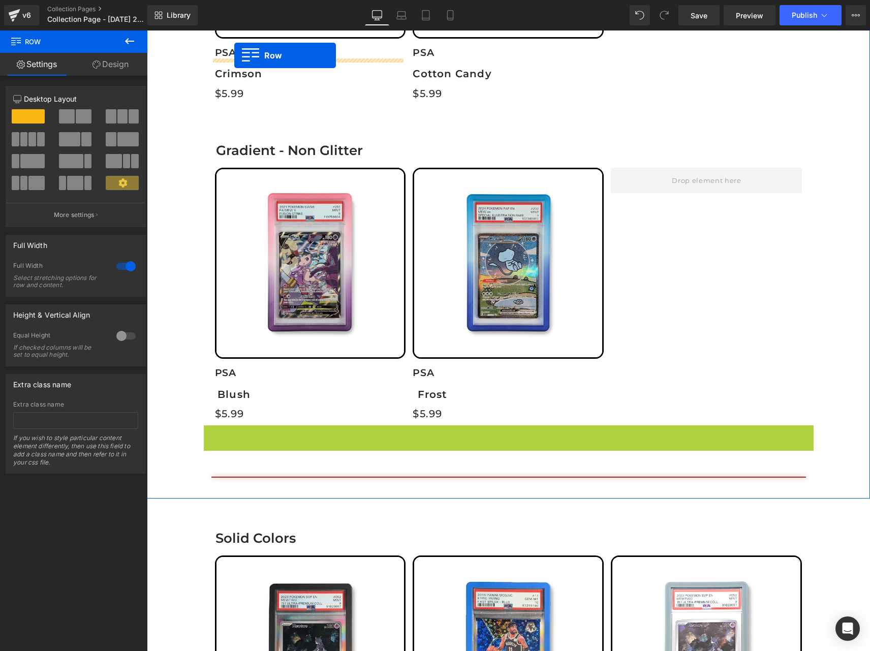
scroll to position [722, 0]
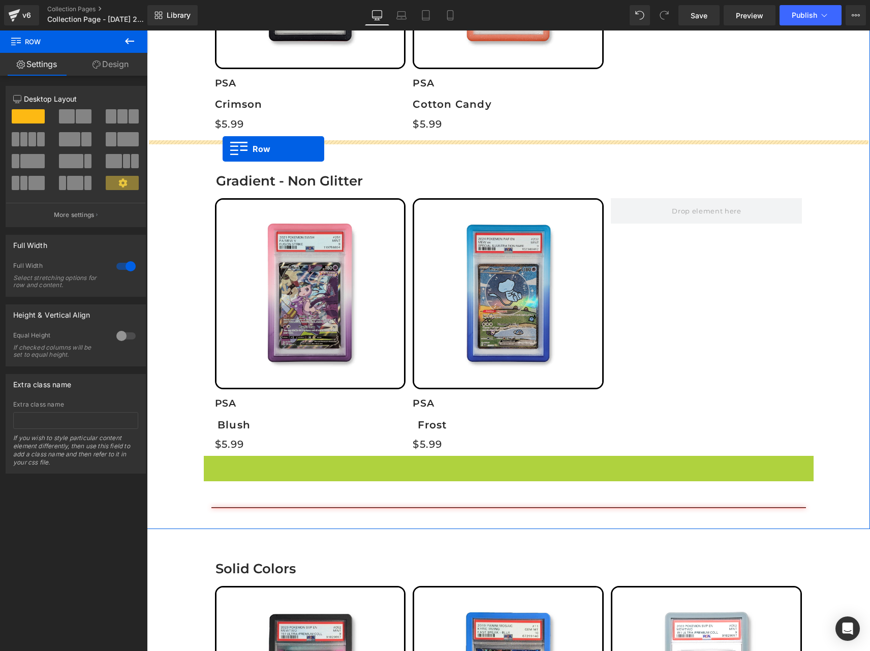
drag, startPoint x: 207, startPoint y: 259, endPoint x: 223, endPoint y: 149, distance: 110.9
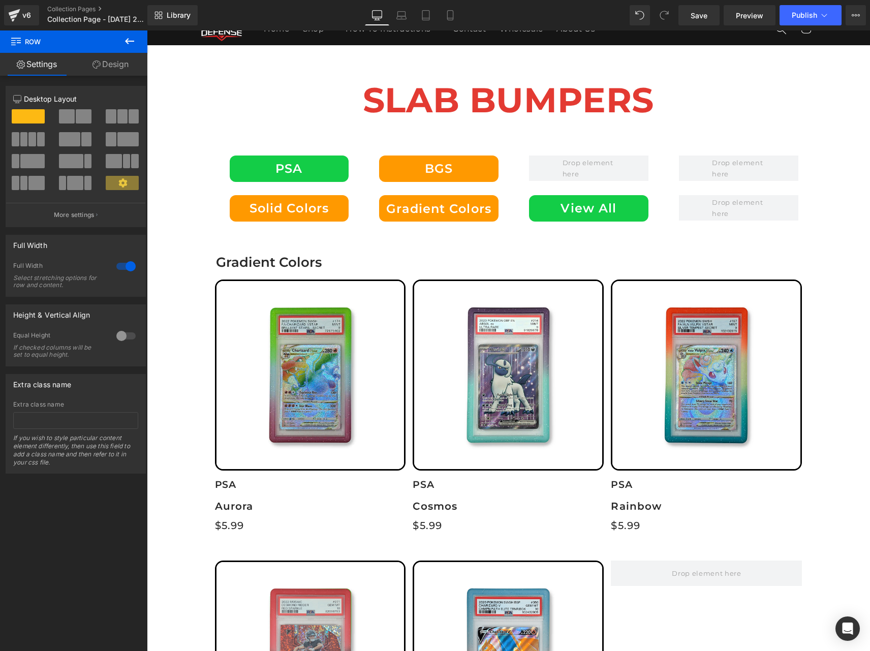
scroll to position [0, 0]
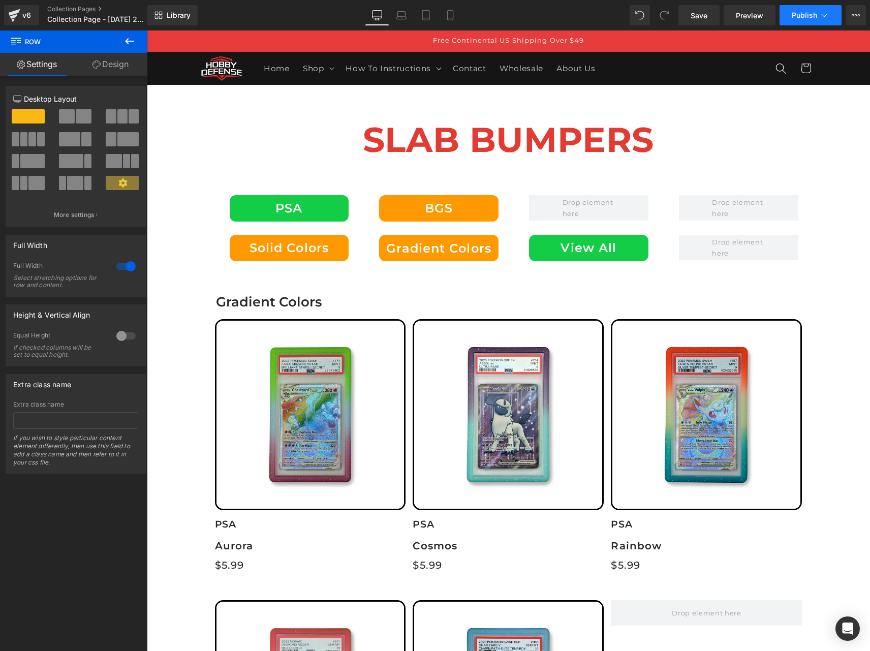
click at [795, 9] on button "Publish" at bounding box center [811, 15] width 62 height 20
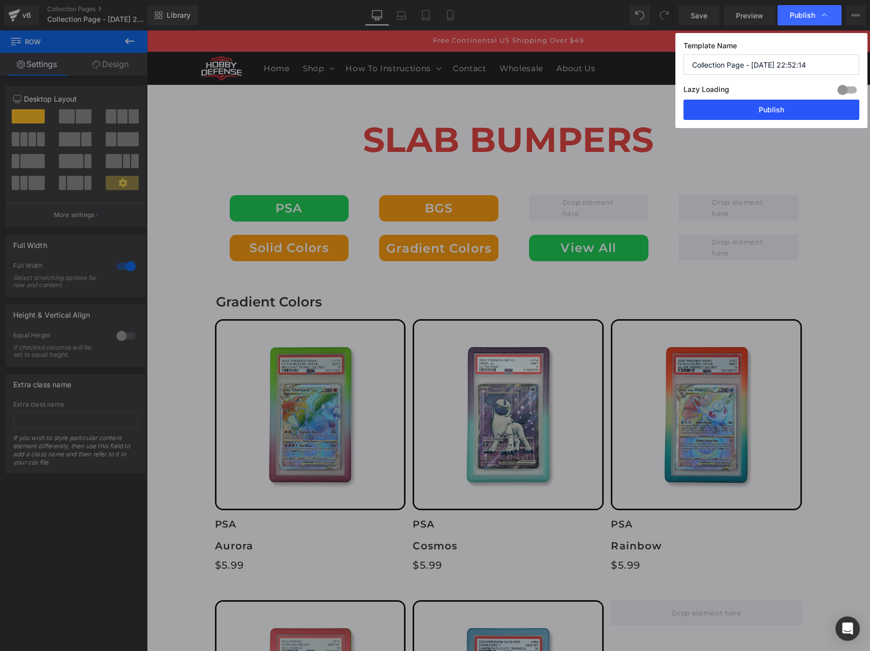
click at [750, 114] on button "Publish" at bounding box center [772, 110] width 176 height 20
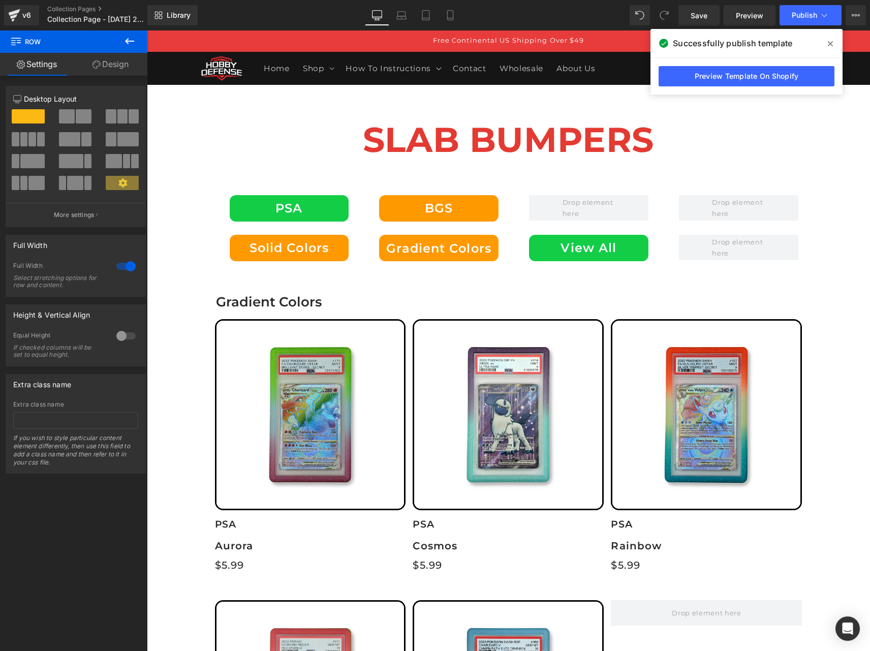
click at [833, 48] on span at bounding box center [831, 44] width 16 height 16
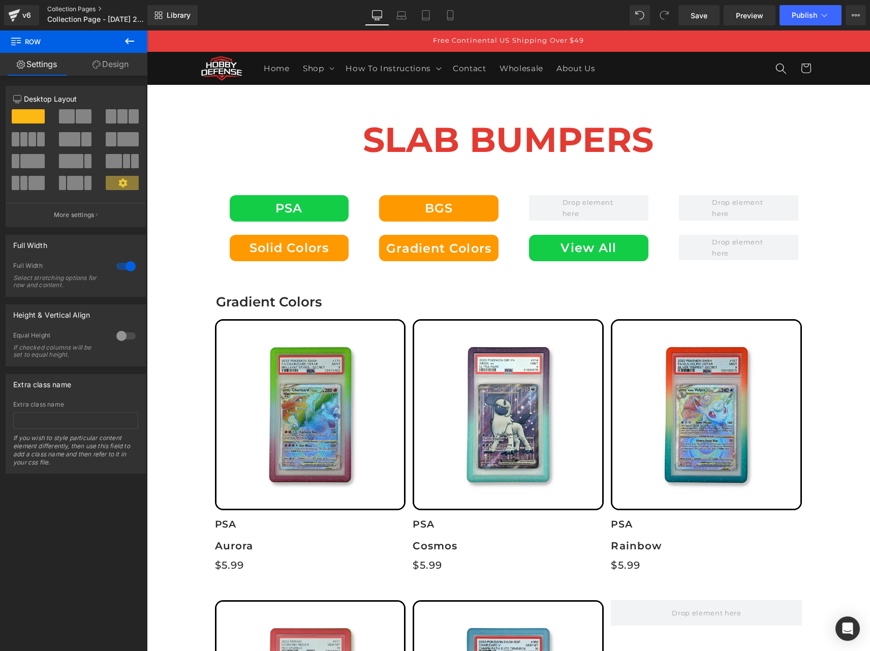
click at [76, 8] on link "Collection Pages" at bounding box center [105, 9] width 117 height 8
